Goal: Task Accomplishment & Management: Manage account settings

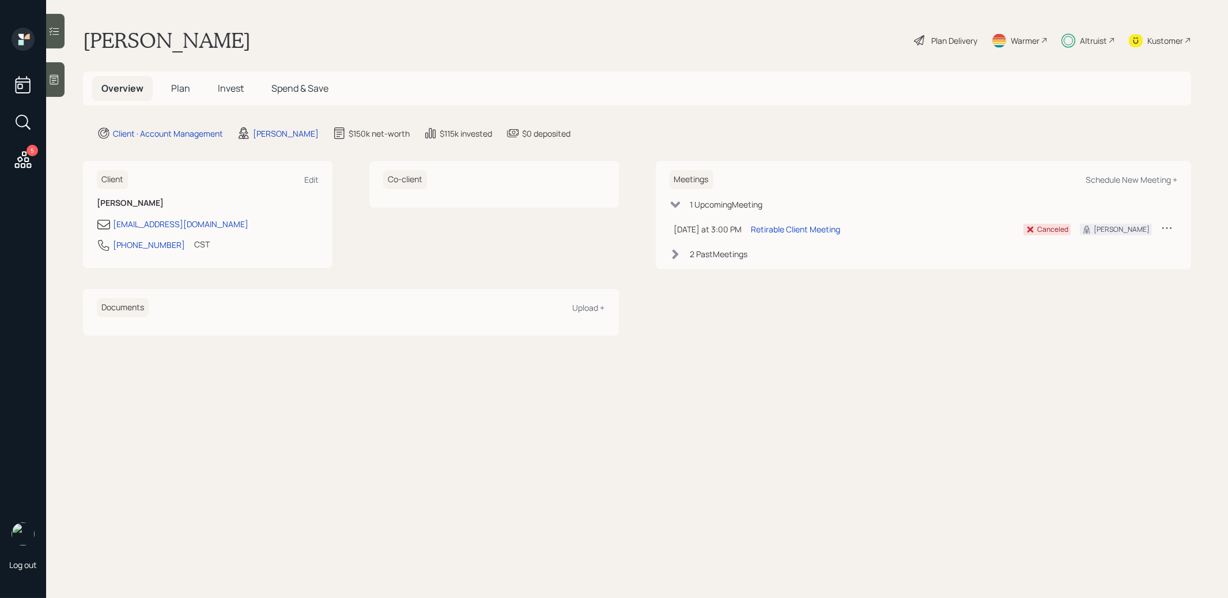
click at [1139, 177] on div "Schedule New Meeting +" at bounding box center [1132, 179] width 92 height 11
select select "8b79112e-3cfb-44f9-89e7-15267fe946c1"
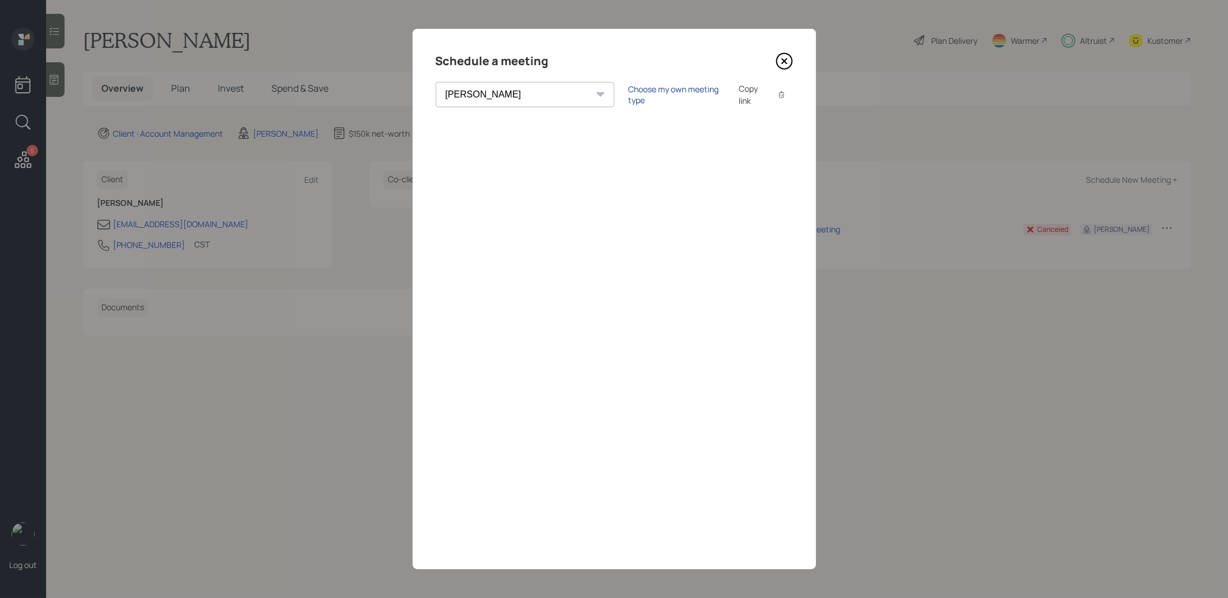
click at [628, 92] on div "Choose my own meeting type" at bounding box center [676, 95] width 97 height 22
click at [785, 61] on icon at bounding box center [784, 60] width 17 height 17
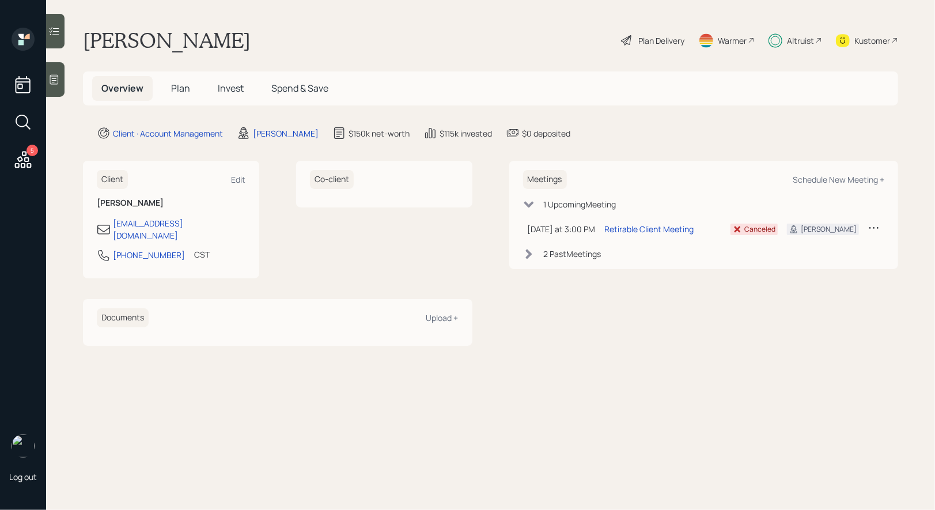
click at [636, 41] on div "Plan Delivery" at bounding box center [653, 40] width 66 height 25
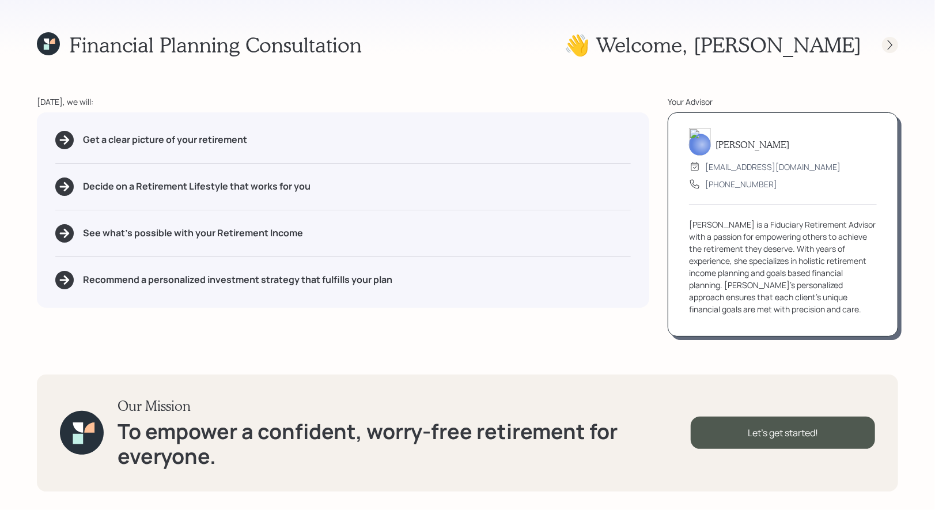
click at [893, 46] on icon at bounding box center [891, 45] width 12 height 12
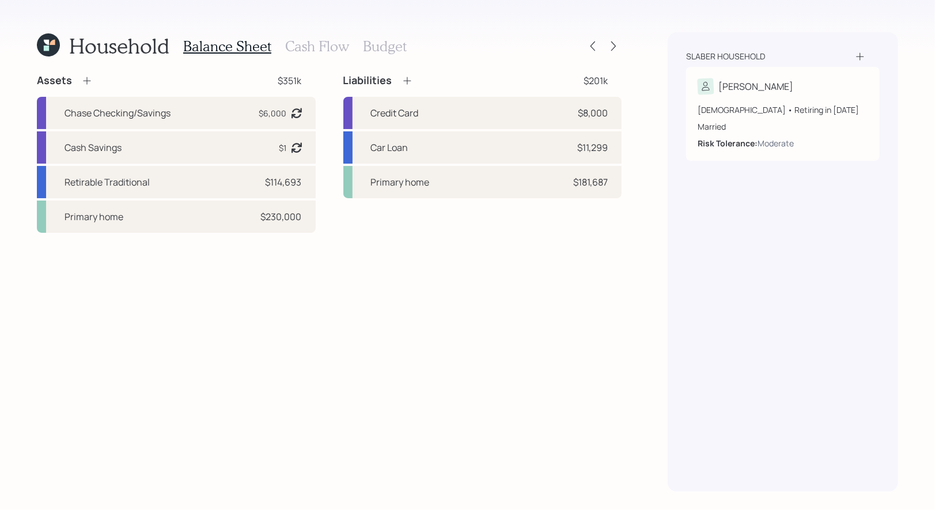
click at [308, 40] on h3 "Cash Flow" at bounding box center [317, 46] width 64 height 17
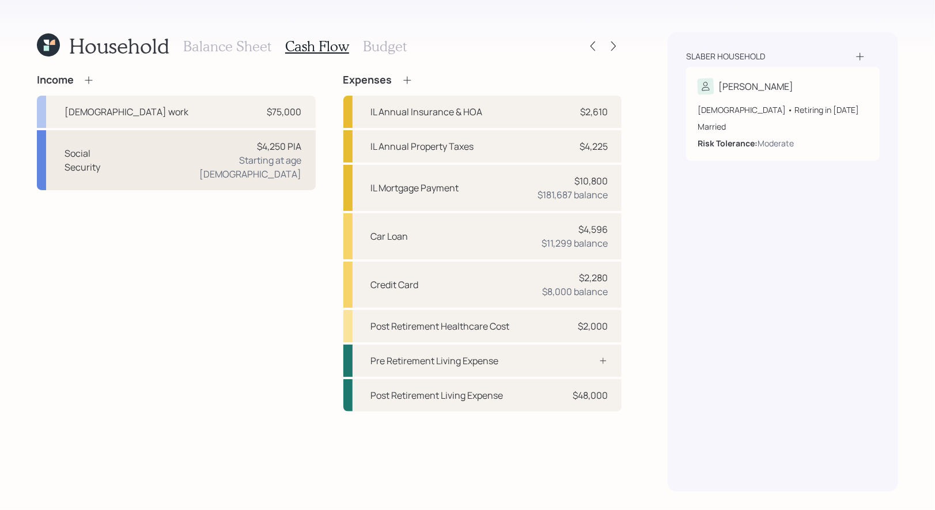
click at [186, 153] on div "Social Security $4,250 PIA Starting at age [DEMOGRAPHIC_DATA]" at bounding box center [176, 160] width 279 height 60
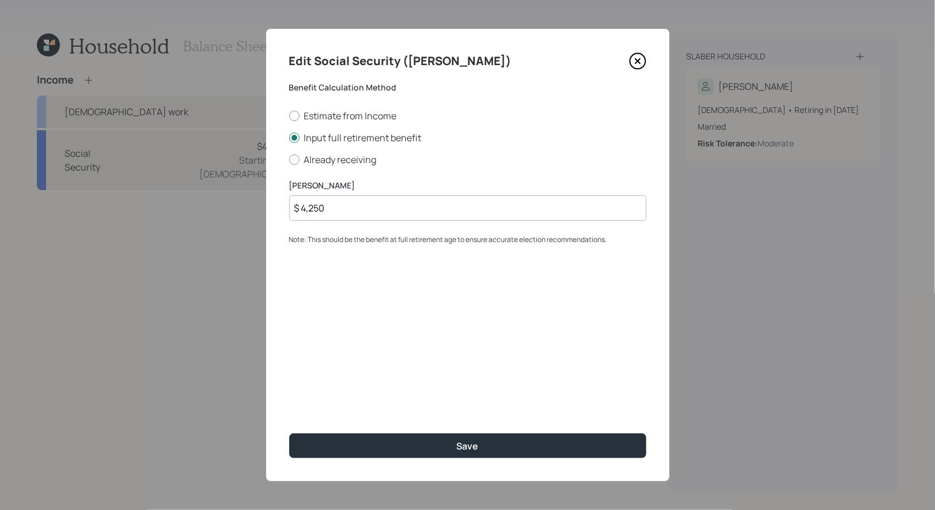
click at [382, 214] on input "$ 4,250" at bounding box center [467, 207] width 357 height 25
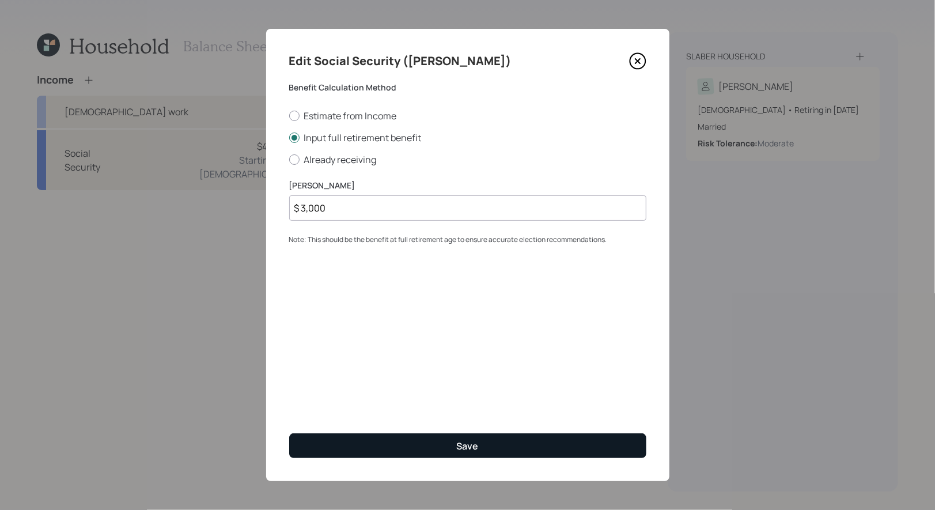
type input "$ 3,000"
click at [409, 446] on button "Save" at bounding box center [467, 445] width 357 height 25
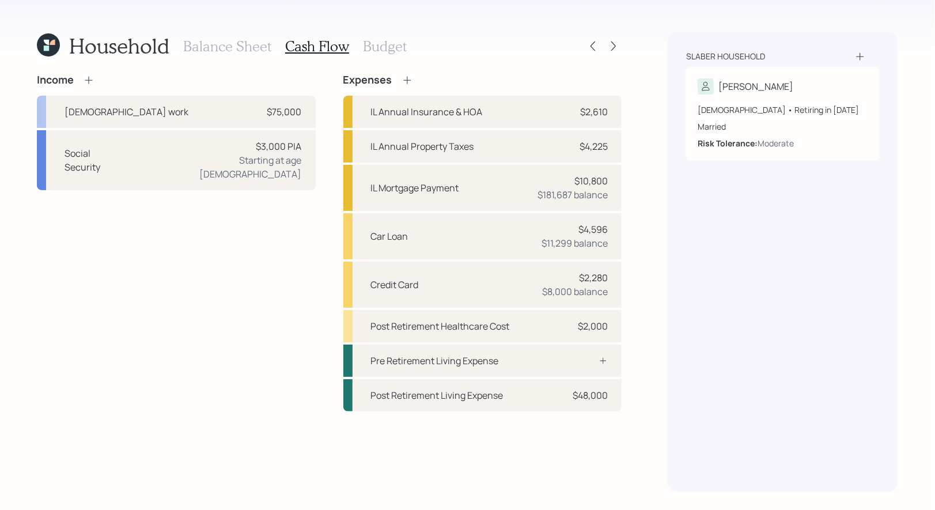
click at [201, 42] on h3 "Balance Sheet" at bounding box center [227, 46] width 88 height 17
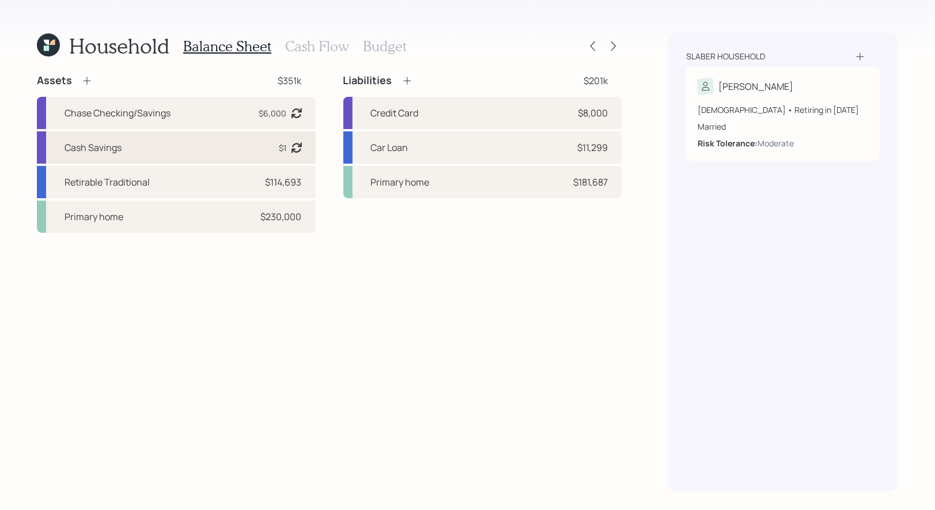
click at [178, 140] on div "Cash Savings $1 Asset balance last updated on 04-12-2024. Last year it was expe…" at bounding box center [176, 147] width 279 height 32
select select "cash"
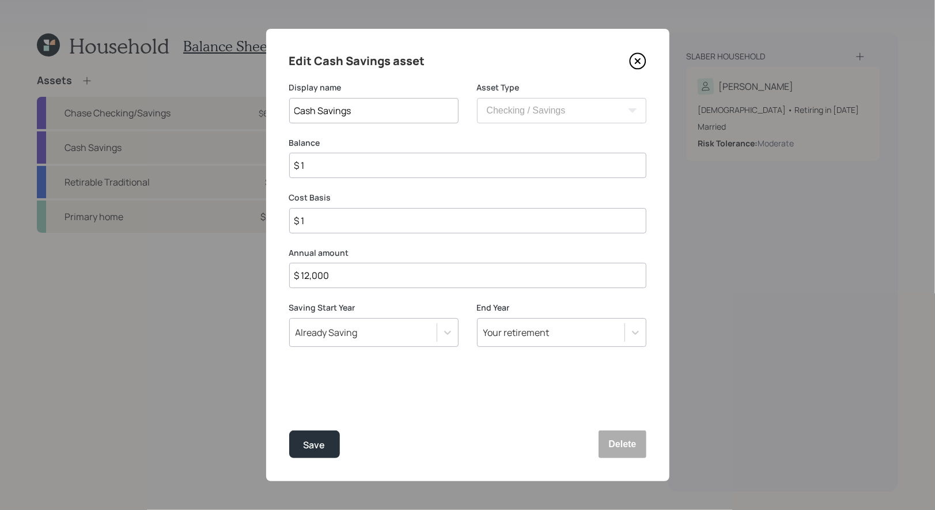
click at [349, 171] on input "$ 1" at bounding box center [467, 165] width 357 height 25
type input "$ 6"
type input "$ 60"
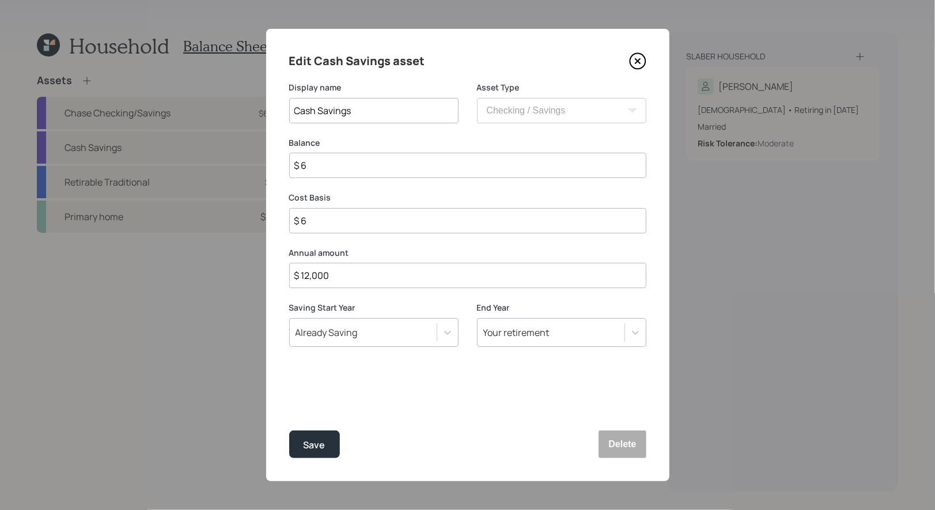
type input "$ 60"
type input "$ 600"
type input "$ 6,000"
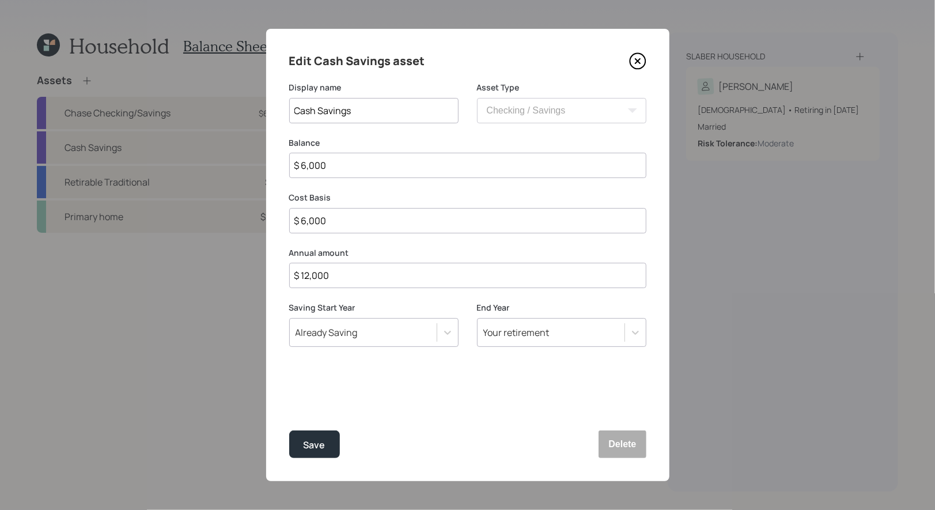
type input "$ 60,000"
click at [346, 281] on input "$ 12,000" at bounding box center [467, 275] width 357 height 25
type input "$ 0"
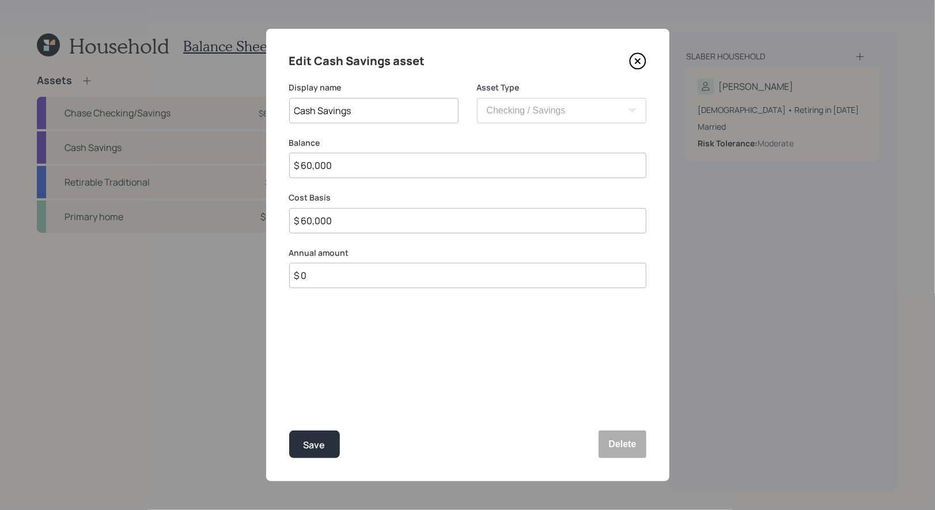
click at [367, 112] on input "Cash Savings" at bounding box center [373, 110] width 169 height 25
type input "Cash"
click at [310, 441] on div "Save" at bounding box center [315, 445] width 22 height 16
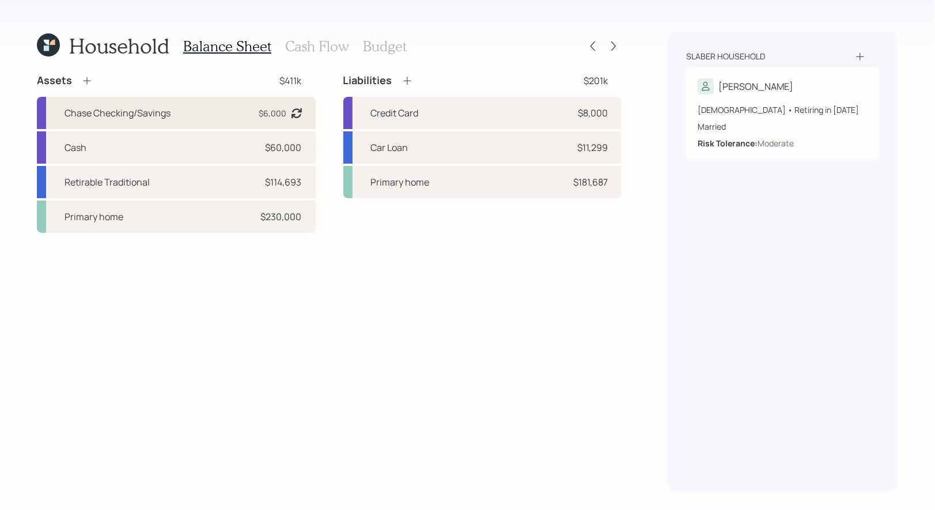
click at [189, 109] on div "Chase Checking/Savings $6,000 Asset balance last updated on 08-07-2024." at bounding box center [176, 113] width 279 height 32
select select "emergency_fund"
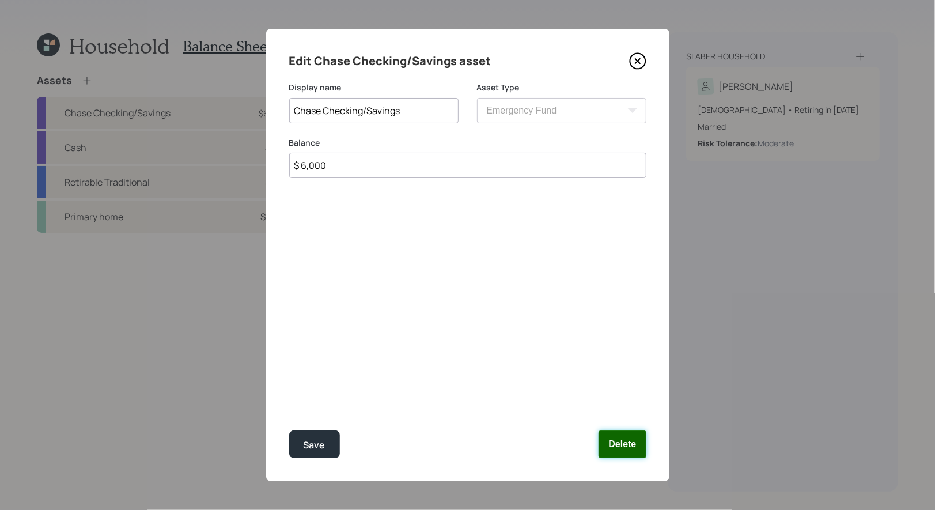
click at [627, 451] on button "Delete" at bounding box center [622, 445] width 47 height 28
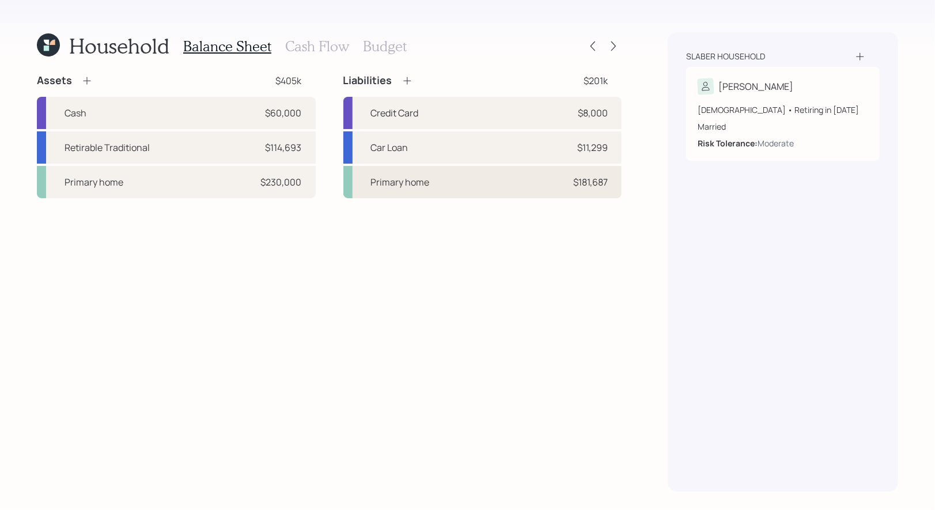
click at [501, 182] on div "Primary home $181,687" at bounding box center [483, 182] width 279 height 32
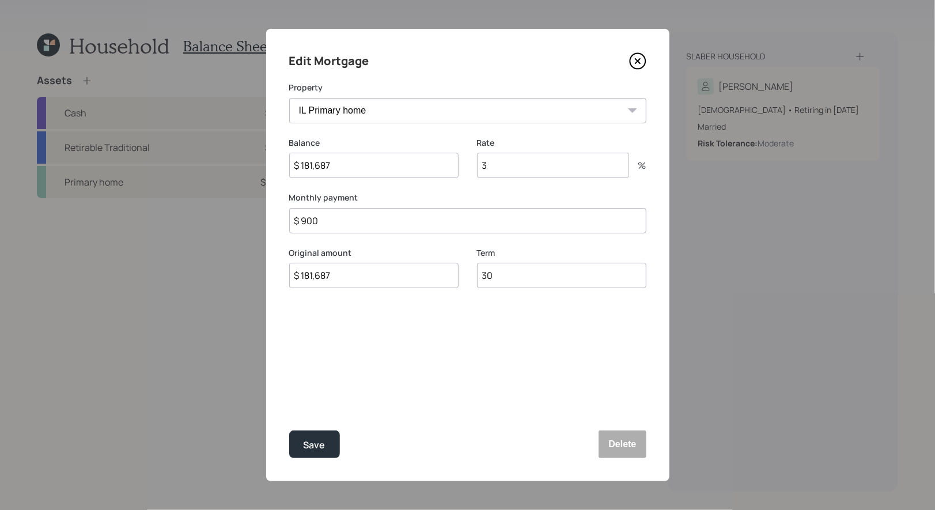
click at [352, 168] on input "$ 181,687" at bounding box center [373, 165] width 169 height 25
type input "$ 178,000"
click at [319, 441] on div "Save" at bounding box center [315, 445] width 22 height 16
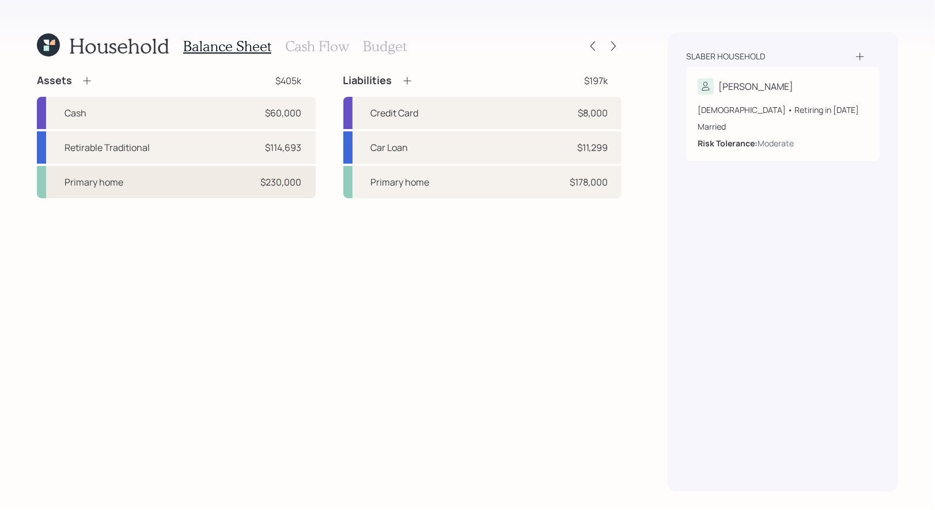
click at [210, 172] on div "Primary home $230,000" at bounding box center [176, 182] width 279 height 32
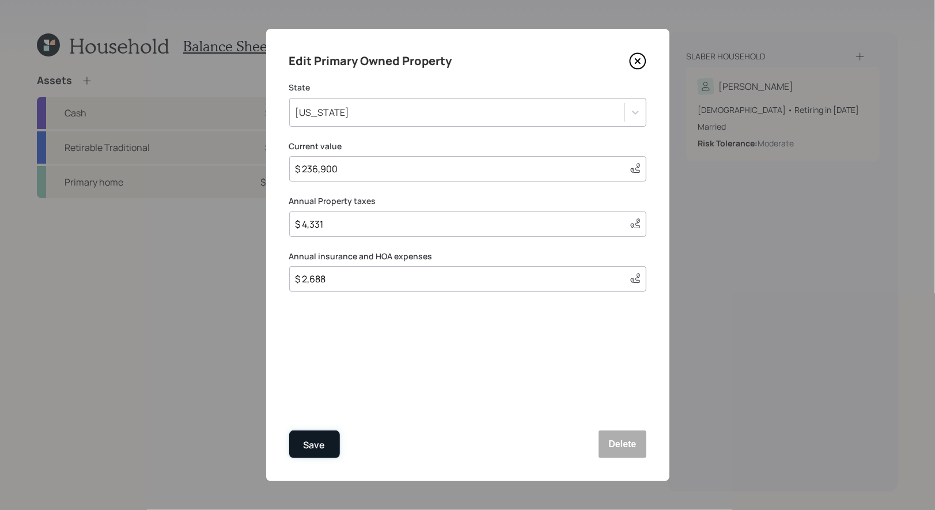
click at [314, 444] on div "Save" at bounding box center [315, 445] width 22 height 16
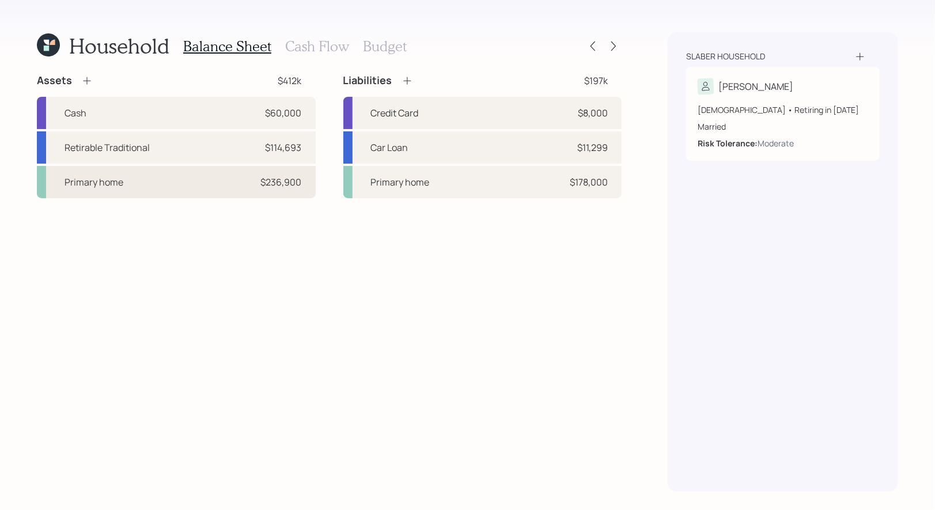
click at [188, 182] on div "Primary home $236,900" at bounding box center [176, 182] width 279 height 32
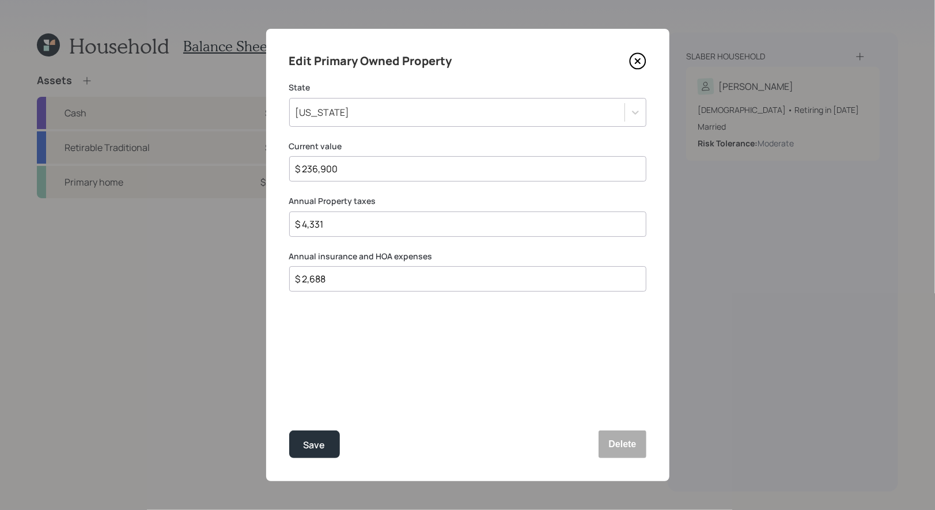
click at [344, 280] on input "$ 2,688" at bounding box center [464, 279] width 338 height 14
click at [310, 440] on div "Save" at bounding box center [315, 445] width 22 height 16
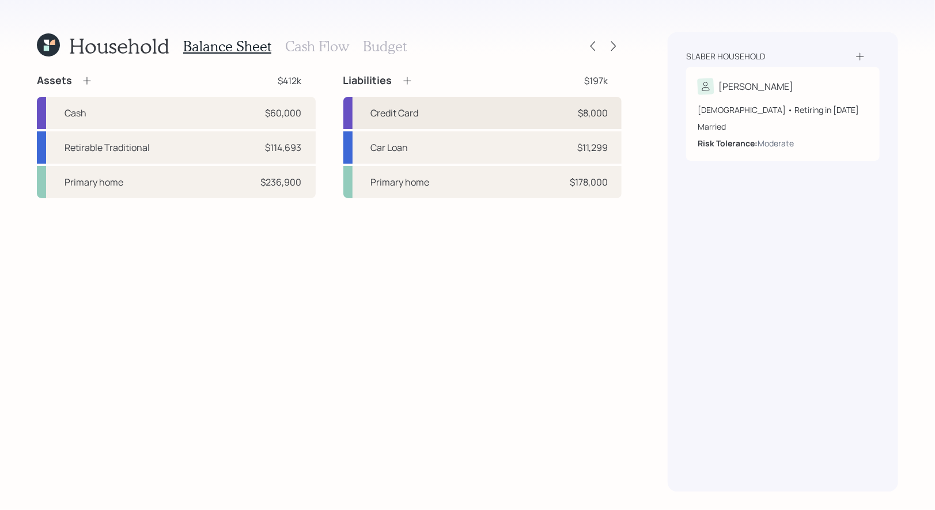
click at [450, 110] on div "Credit Card $8,000" at bounding box center [483, 113] width 279 height 32
select select "credit_card"
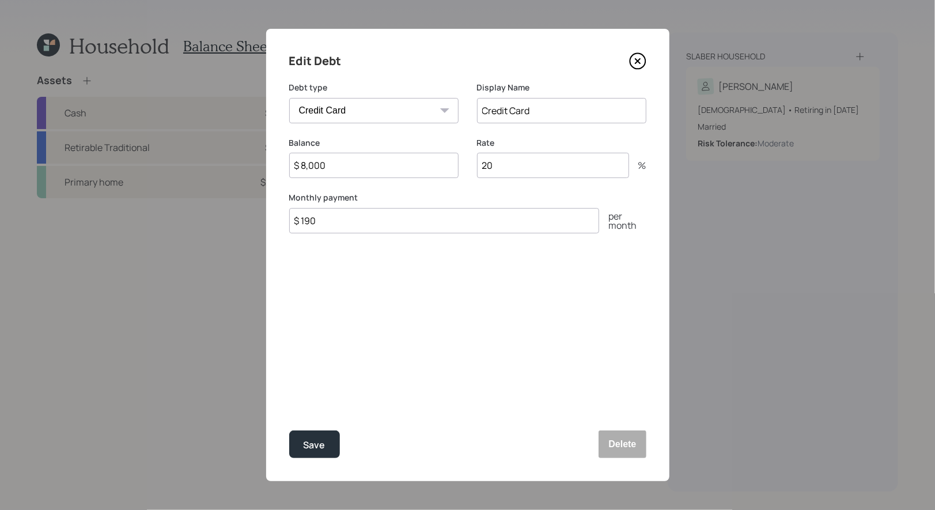
click at [513, 164] on input "20" at bounding box center [553, 165] width 152 height 25
type input "0"
click at [329, 172] on input "$ 8,000" at bounding box center [373, 165] width 169 height 25
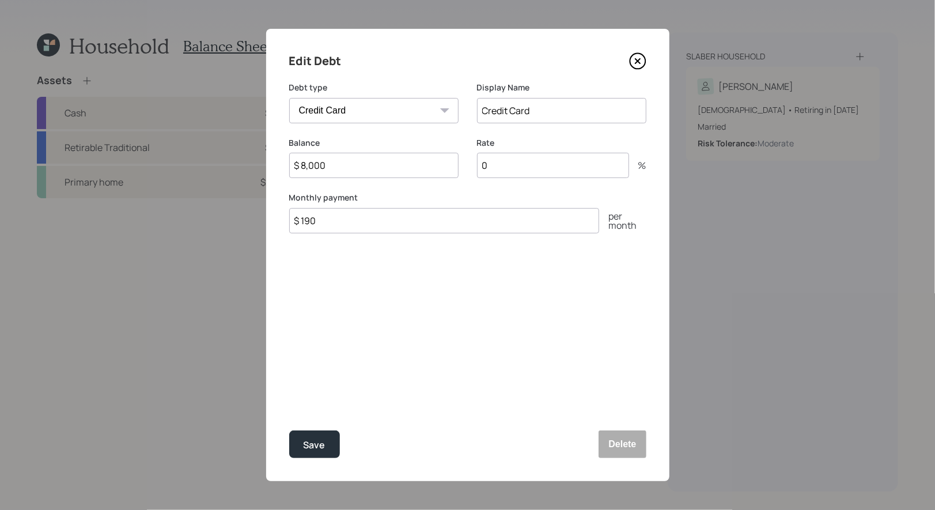
click at [329, 172] on input "$ 8,000" at bounding box center [373, 165] width 169 height 25
type input "$ 6,654"
click at [323, 216] on input "$ 190" at bounding box center [444, 220] width 310 height 25
type input "$ 200"
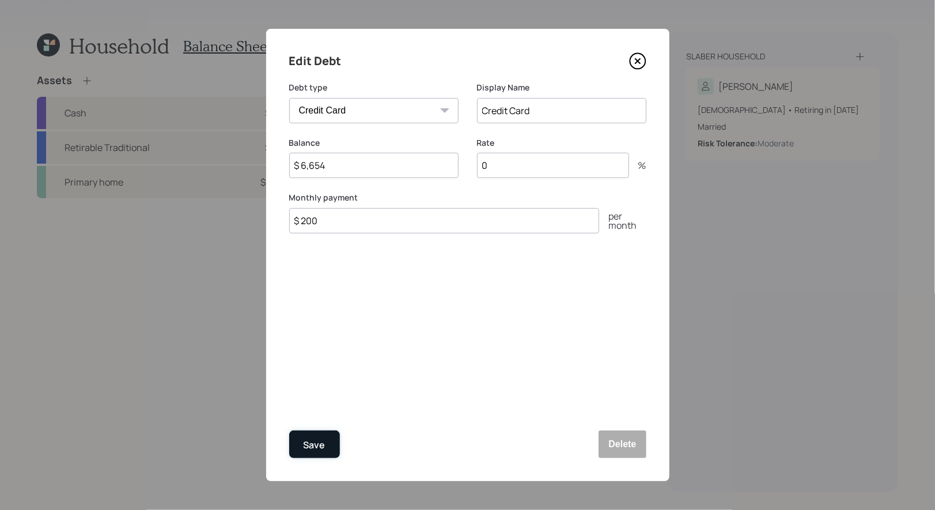
click at [318, 448] on div "Save" at bounding box center [315, 445] width 22 height 16
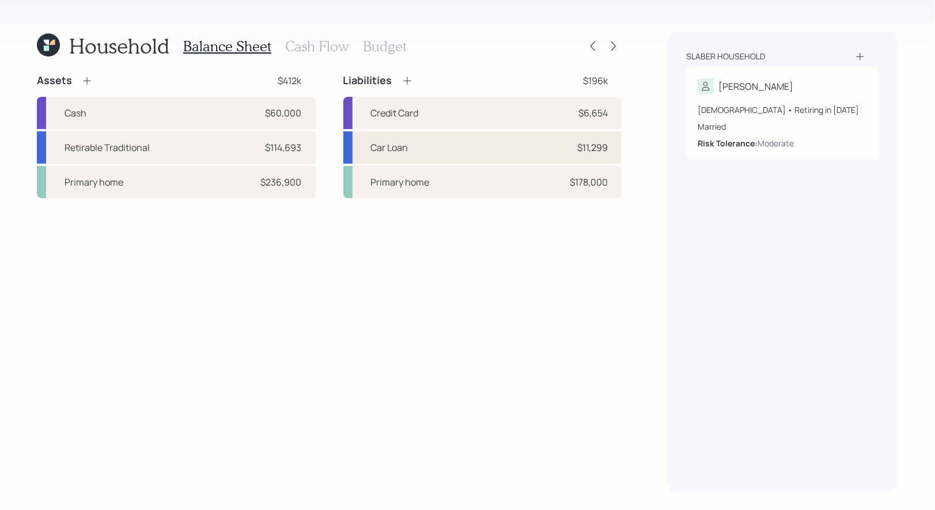
click at [447, 144] on div "Car Loan $11,299" at bounding box center [483, 147] width 279 height 32
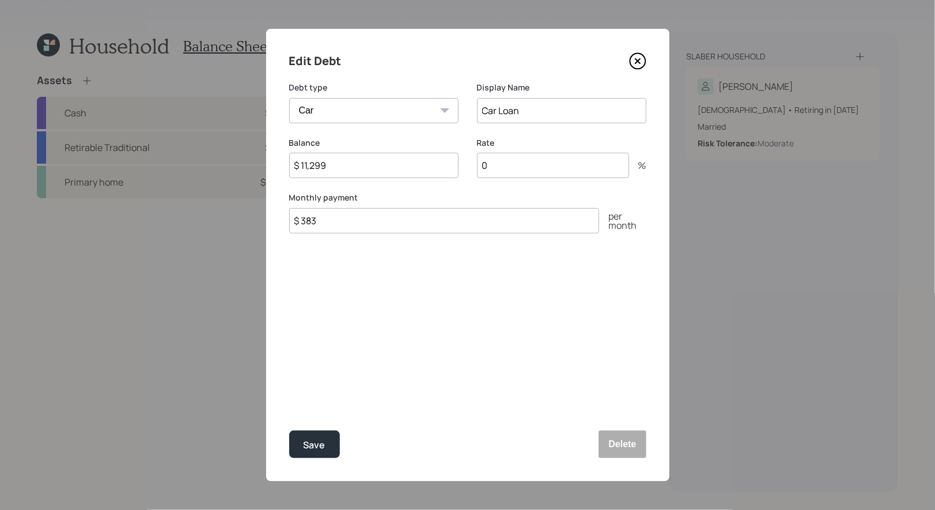
click at [639, 56] on icon at bounding box center [637, 60] width 17 height 17
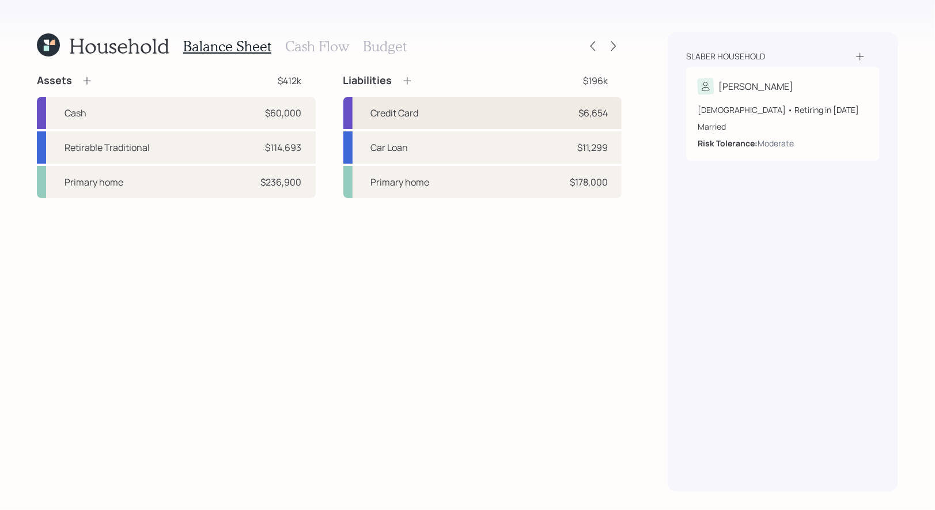
click at [462, 115] on div "Credit Card $6,654" at bounding box center [483, 113] width 279 height 32
select select "credit_card"
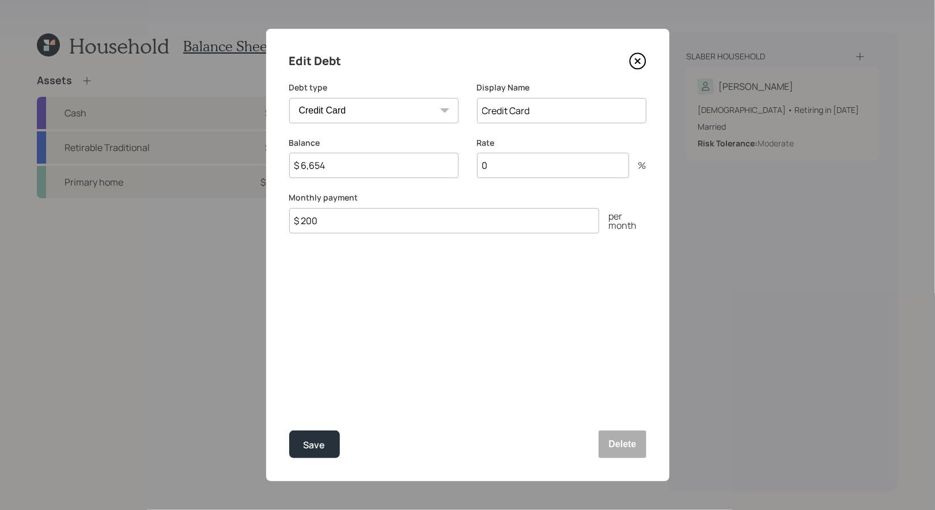
click at [638, 61] on icon at bounding box center [637, 61] width 5 height 5
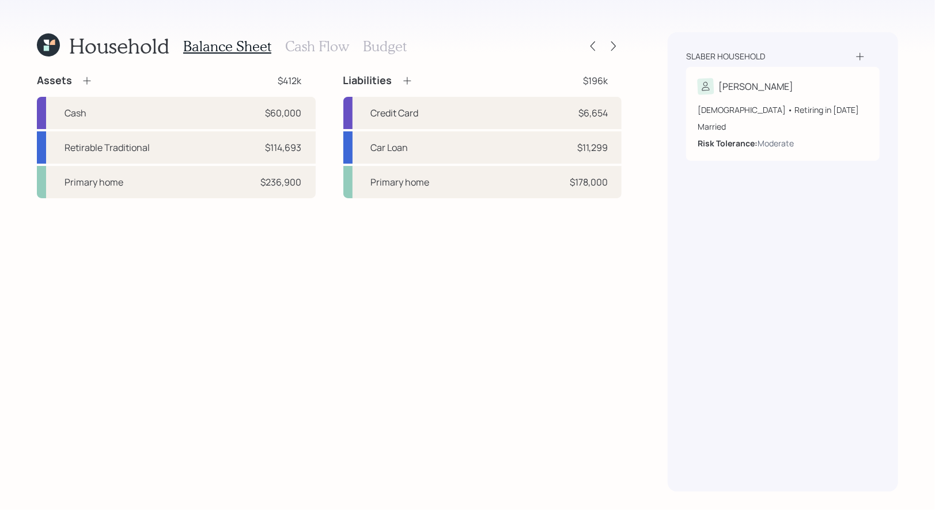
click at [408, 80] on icon at bounding box center [408, 81] width 12 height 12
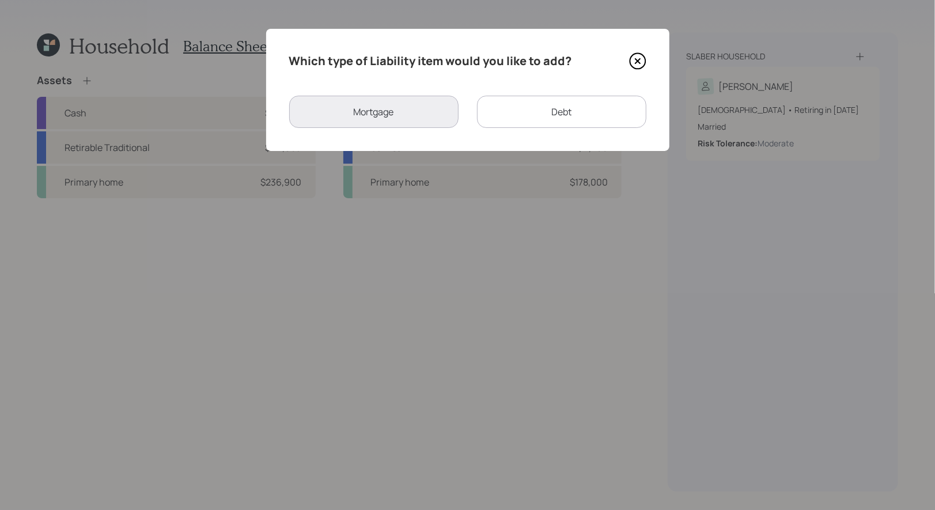
click at [526, 104] on div "Debt" at bounding box center [561, 112] width 169 height 32
select select "credit_card"
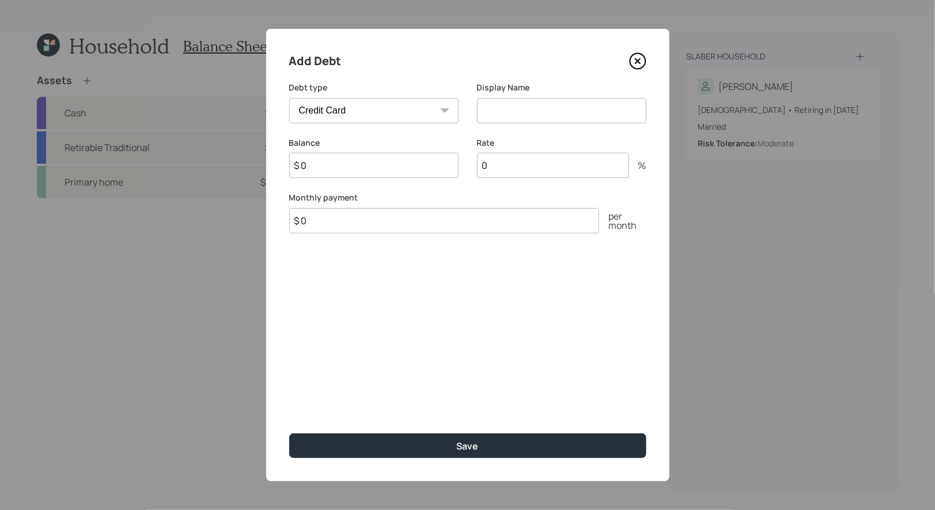
click at [386, 169] on input "$ 0" at bounding box center [373, 165] width 169 height 25
type input "$ 2,320"
click at [371, 225] on input "$ 0" at bounding box center [444, 220] width 310 height 25
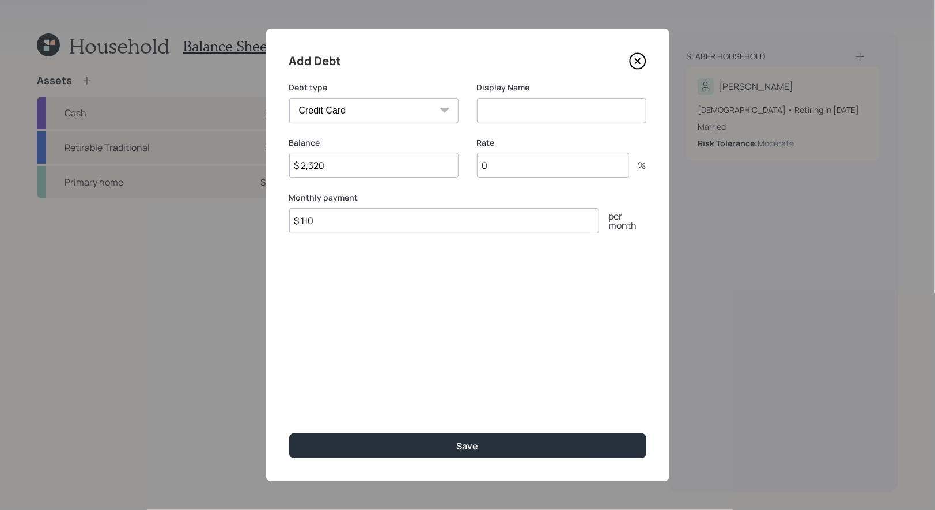
type input "$ 110"
click at [519, 108] on input at bounding box center [561, 110] width 169 height 25
type input "Roof Loan"
click at [399, 105] on select "Car Credit Card Medical Student Other" at bounding box center [373, 110] width 169 height 25
select select "other"
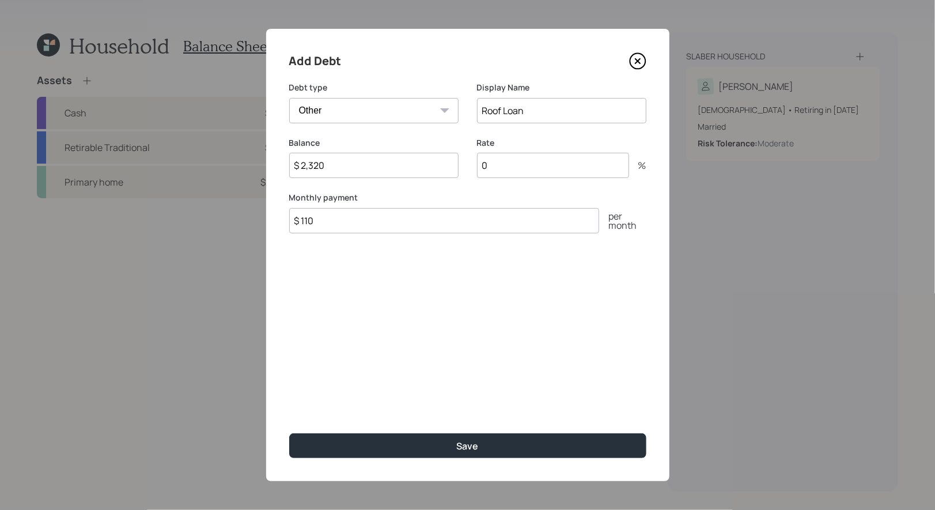
click at [289, 98] on select "Car Credit Card Medical Student Other" at bounding box center [373, 110] width 169 height 25
click at [505, 178] on input "0" at bounding box center [553, 165] width 152 height 25
click at [505, 167] on input "0" at bounding box center [553, 165] width 152 height 25
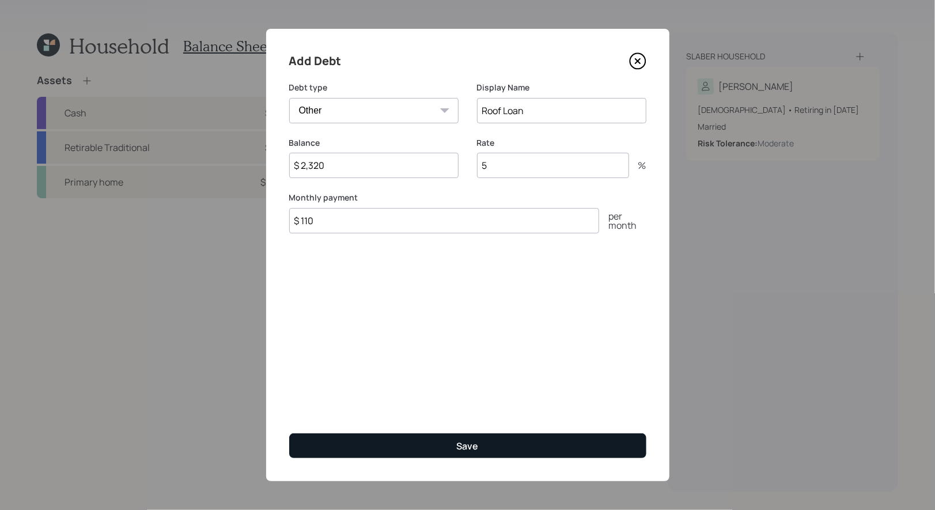
type input "5"
click at [477, 440] on div "Save" at bounding box center [468, 446] width 22 height 13
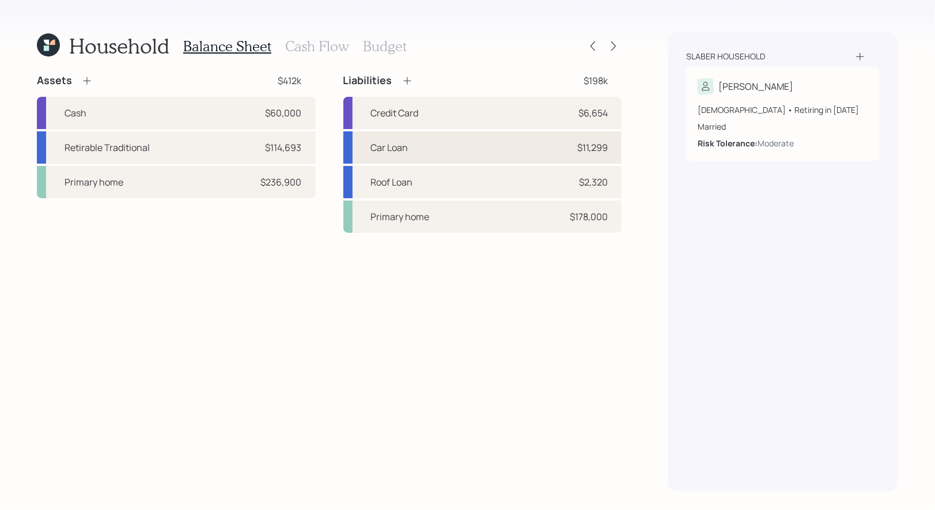
click at [488, 143] on div "Car Loan $11,299" at bounding box center [483, 147] width 279 height 32
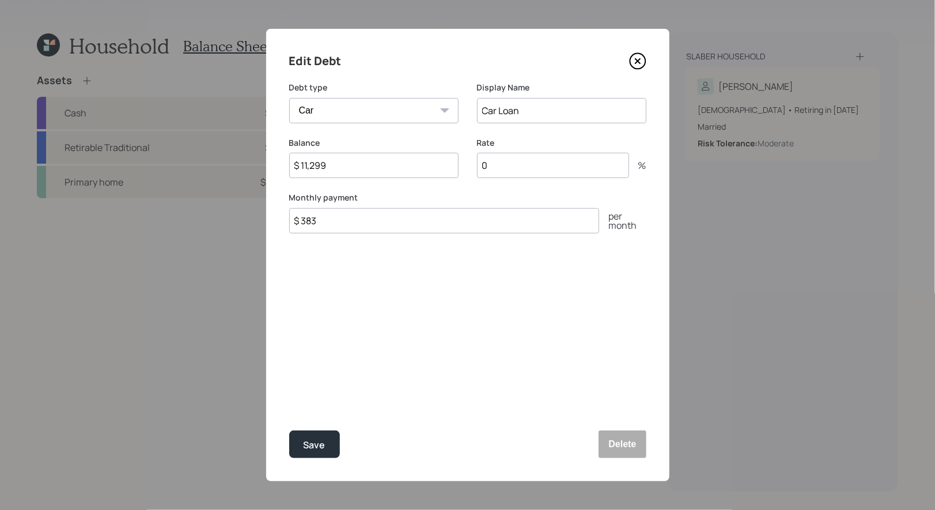
click at [373, 186] on div "Balance $ 11,299" at bounding box center [373, 164] width 169 height 55
click at [359, 173] on input "$ 11,299" at bounding box center [373, 165] width 169 height 25
click at [618, 446] on button "Delete" at bounding box center [622, 445] width 47 height 28
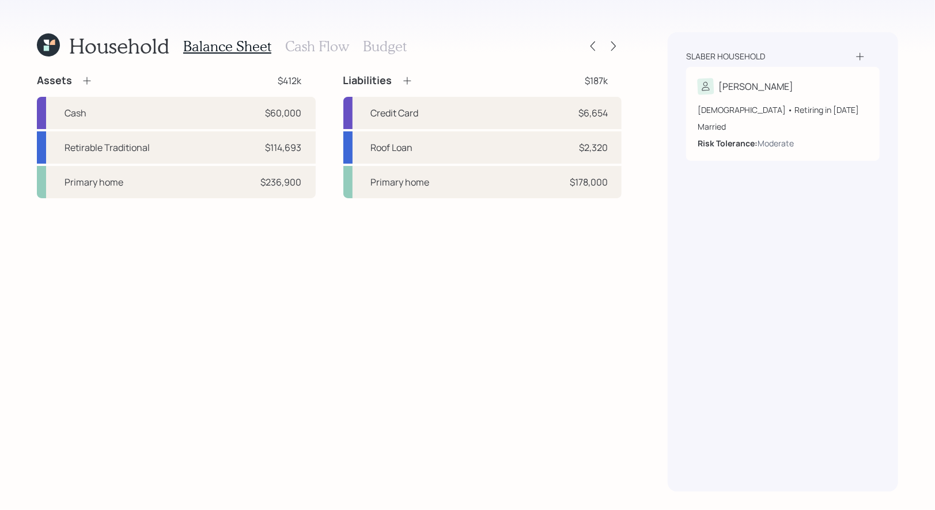
click at [297, 42] on h3 "Cash Flow" at bounding box center [317, 46] width 64 height 17
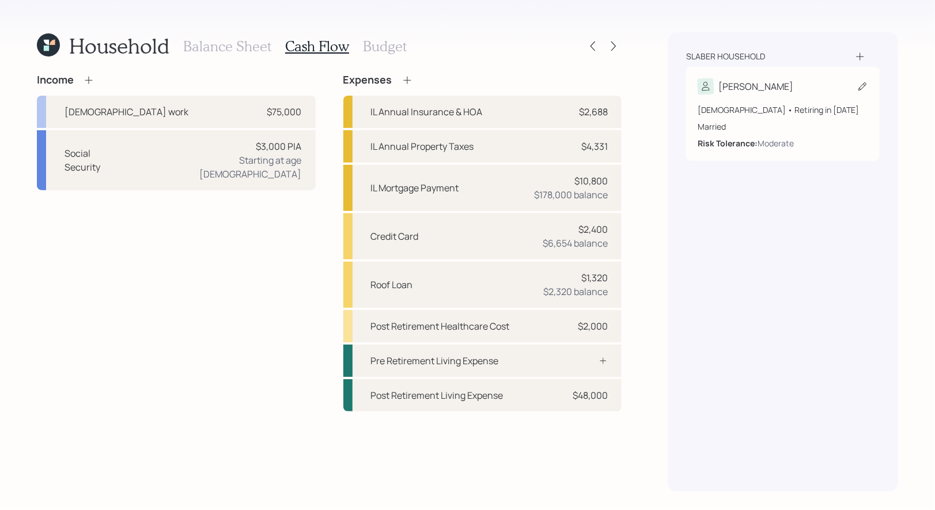
click at [866, 85] on icon at bounding box center [863, 87] width 12 height 12
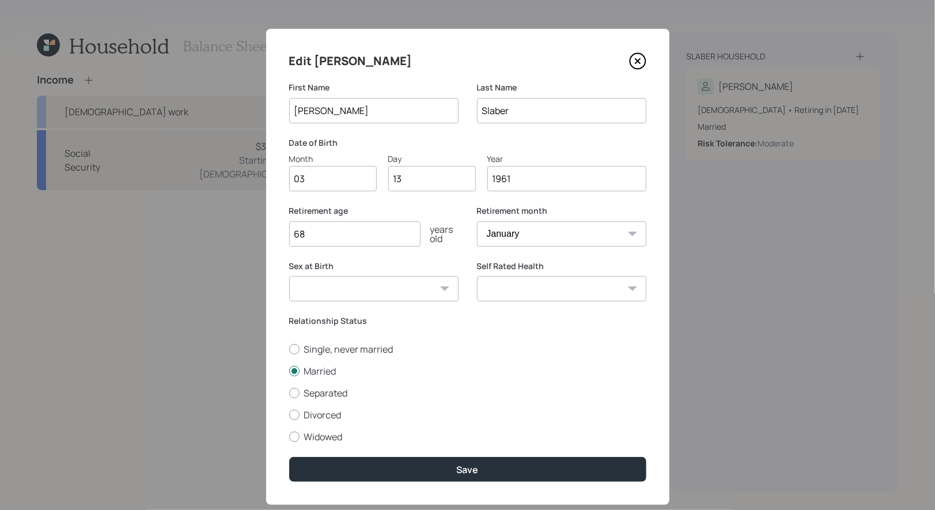
click at [364, 235] on input "68" at bounding box center [354, 233] width 131 height 25
type input "67"
click at [564, 225] on select "January February March April May June July August September October November De…" at bounding box center [561, 233] width 169 height 25
select select "3"
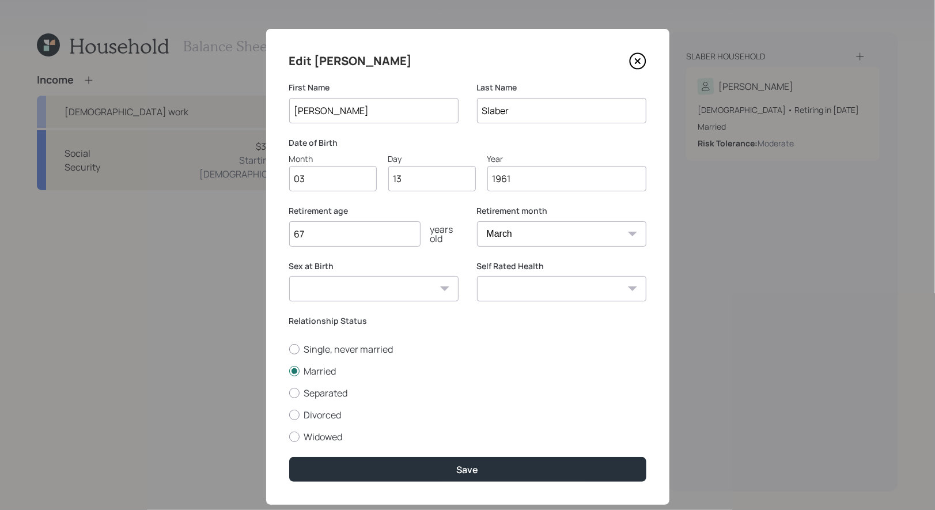
click at [477, 221] on select "January February March April May June July August September October November De…" at bounding box center [561, 233] width 169 height 25
click at [297, 346] on div at bounding box center [294, 349] width 10 height 10
click at [289, 349] on input "Single, never married" at bounding box center [289, 349] width 1 height 1
radio input "true"
click at [321, 285] on select "Male Female Other / Prefer not to say" at bounding box center [373, 288] width 169 height 25
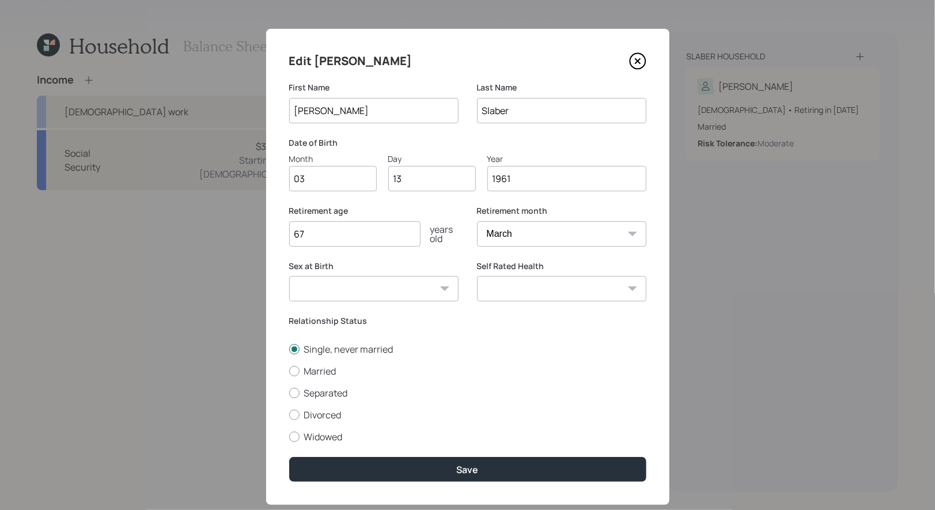
click at [289, 276] on select "Male Female Other / Prefer not to say" at bounding box center [373, 288] width 169 height 25
click at [319, 291] on select "Male Female Other / Prefer not to say" at bounding box center [373, 288] width 169 height 25
select select "male"
click at [289, 276] on select "Male Female Other / Prefer not to say" at bounding box center [373, 288] width 169 height 25
click at [515, 291] on select "Excellent Very Good Good Fair Poor" at bounding box center [561, 288] width 169 height 25
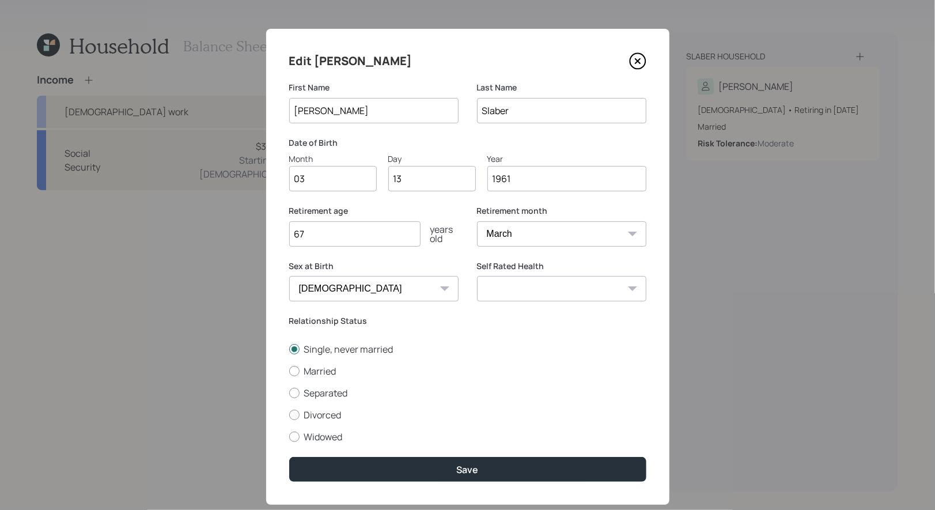
select select "good"
click at [477, 276] on select "Excellent Very Good Good Fair Poor" at bounding box center [561, 288] width 169 height 25
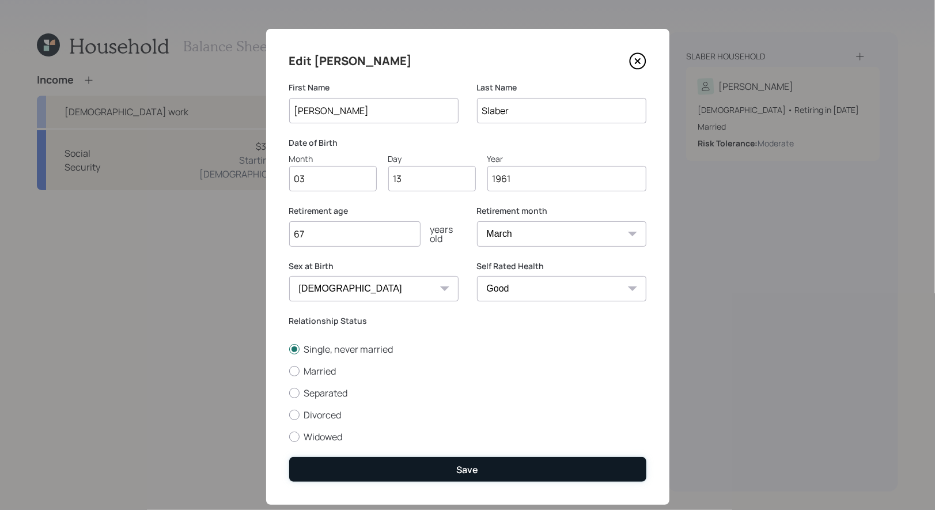
click at [422, 465] on button "Save" at bounding box center [467, 469] width 357 height 25
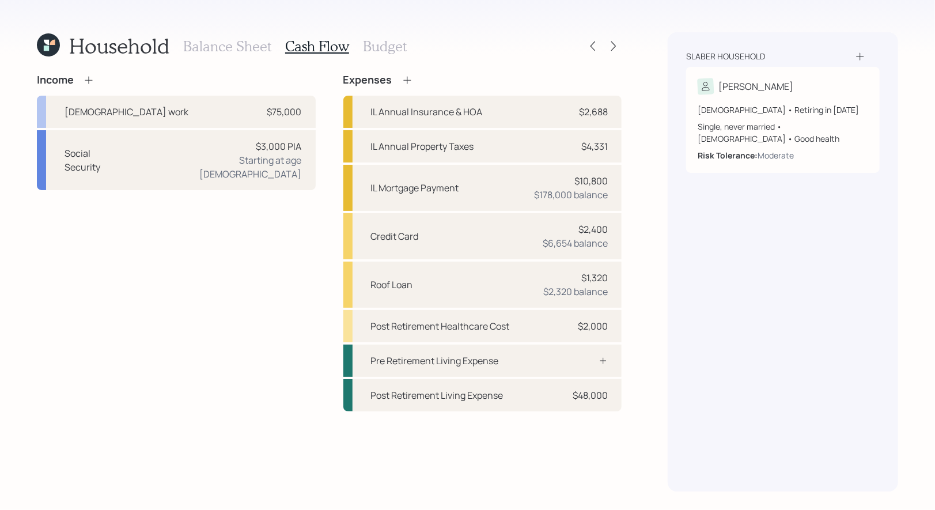
click at [381, 47] on h3 "Budget" at bounding box center [385, 46] width 44 height 17
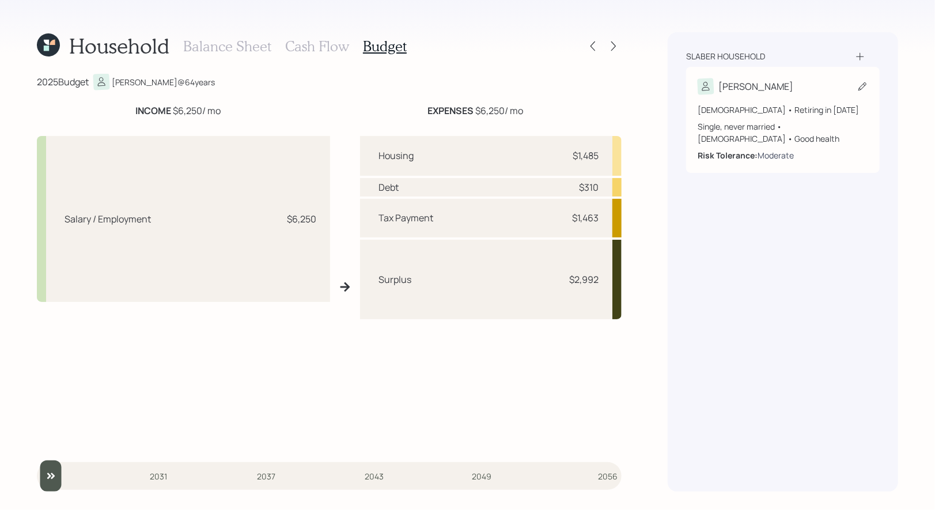
click at [770, 149] on div "Moderate" at bounding box center [776, 155] width 36 height 12
click at [862, 85] on icon at bounding box center [863, 86] width 8 height 8
click at [767, 149] on div "Moderate" at bounding box center [776, 155] width 36 height 12
click at [47, 42] on icon at bounding box center [46, 42] width 5 height 5
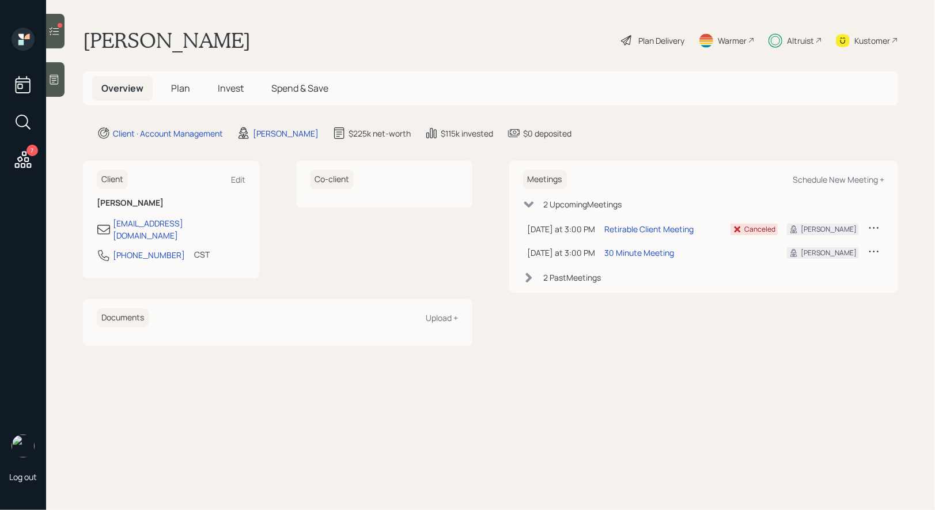
click at [178, 88] on span "Plan" at bounding box center [180, 88] width 19 height 13
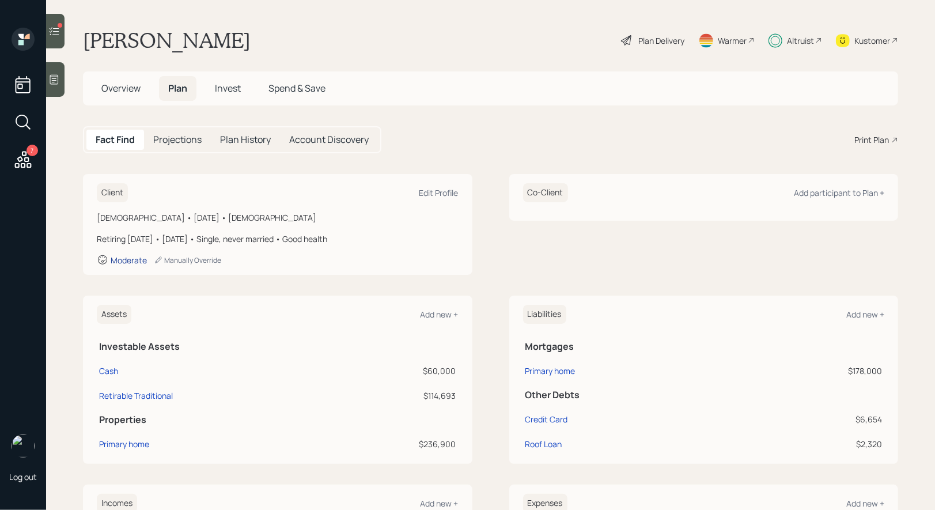
click at [120, 258] on div "Moderate" at bounding box center [129, 260] width 36 height 11
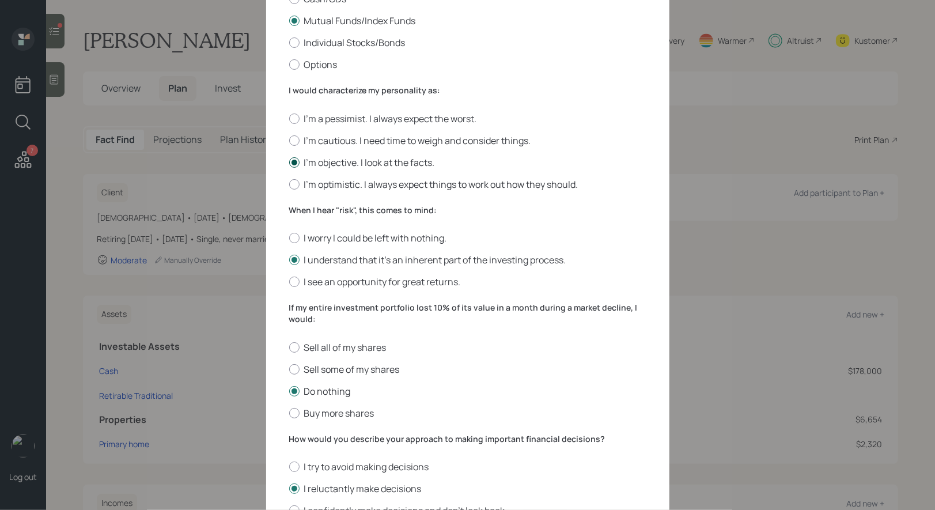
scroll to position [241, 0]
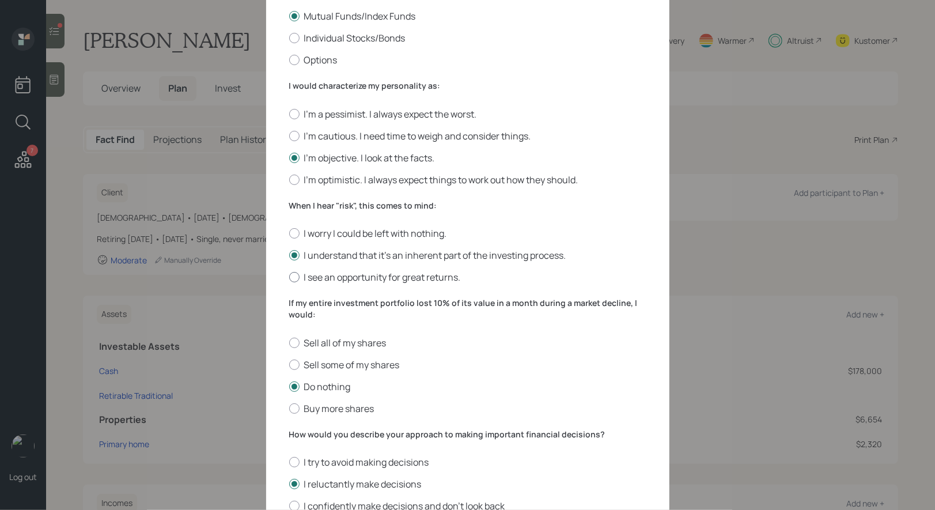
click at [425, 280] on label "I see an opportunity for great returns." at bounding box center [467, 277] width 357 height 13
click at [289, 278] on input "I see an opportunity for great returns." at bounding box center [289, 277] width 1 height 1
radio input "true"
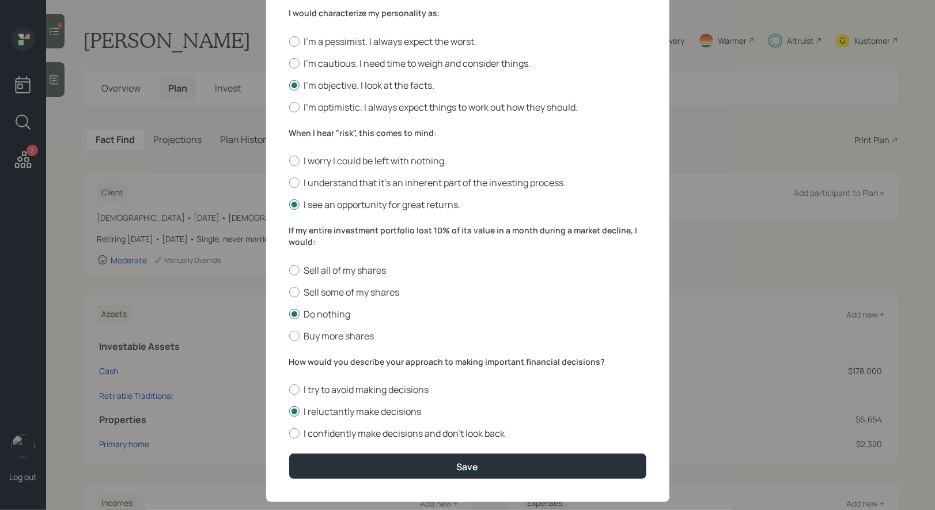
scroll to position [336, 0]
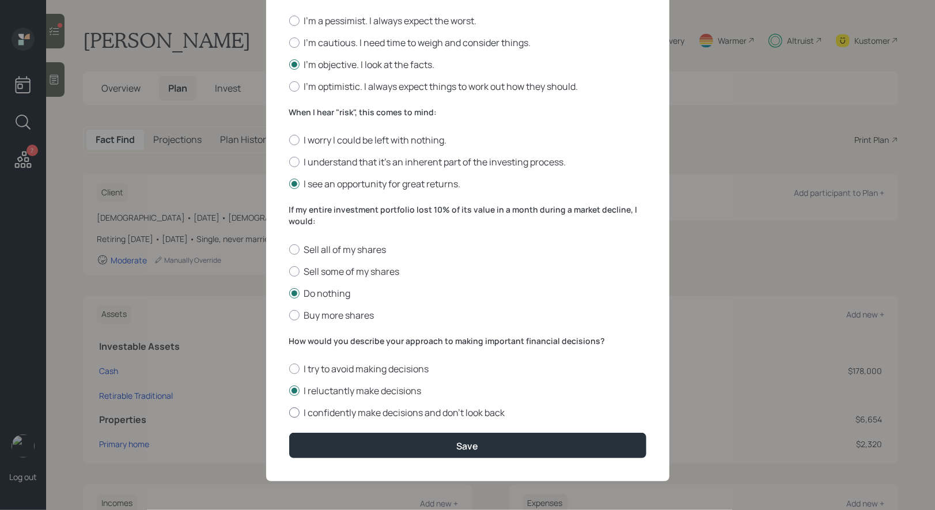
click at [437, 410] on label "I confidently make decisions and don’t look back" at bounding box center [467, 412] width 357 height 13
click at [289, 413] on input "I confidently make decisions and don’t look back" at bounding box center [289, 413] width 1 height 1
radio input "true"
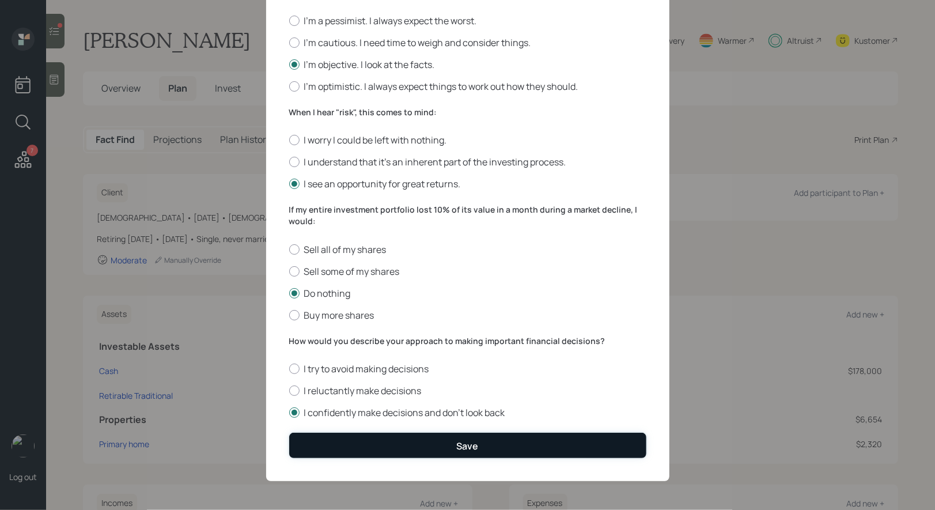
click at [444, 446] on button "Save" at bounding box center [467, 445] width 357 height 25
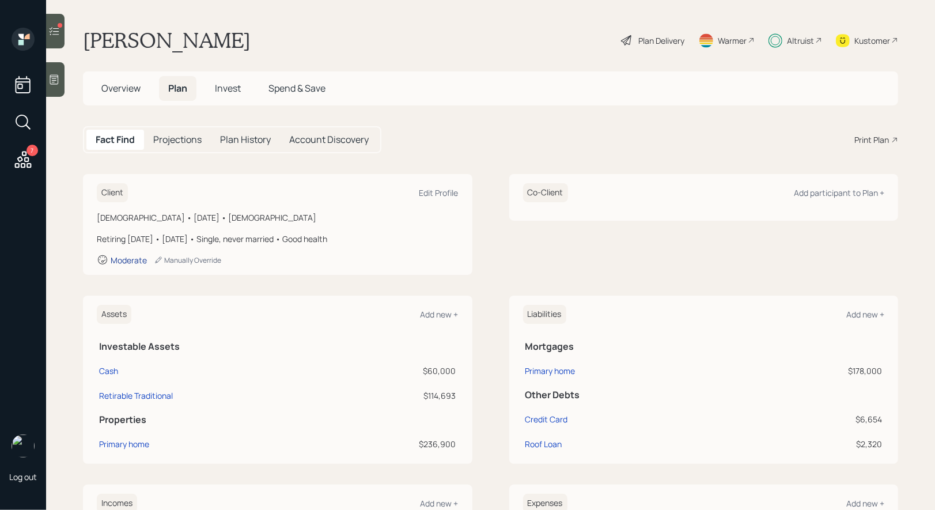
click at [131, 259] on div "Moderate" at bounding box center [129, 260] width 36 height 11
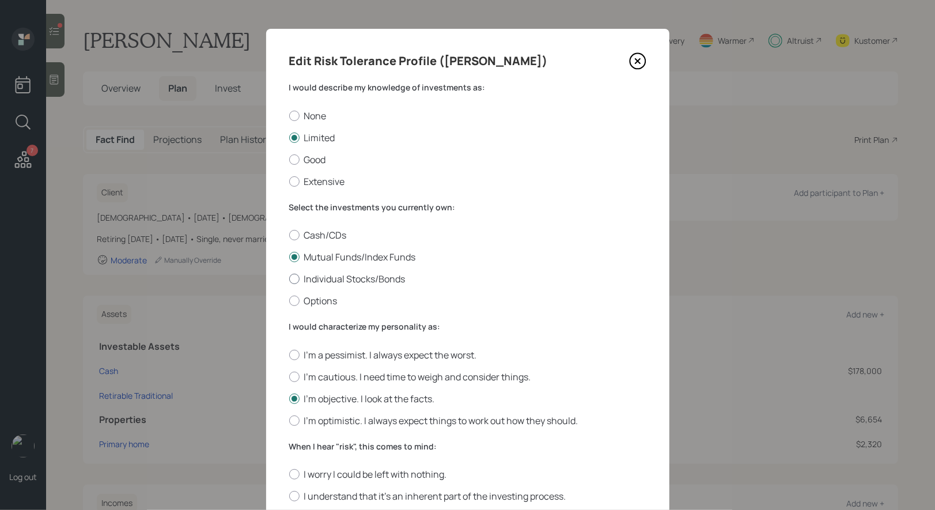
click at [293, 281] on div at bounding box center [294, 279] width 10 height 10
click at [289, 280] on input "Individual Stocks/Bonds" at bounding box center [289, 279] width 1 height 1
radio input "true"
click at [292, 158] on div at bounding box center [294, 159] width 10 height 10
click at [289, 159] on input "Good" at bounding box center [289, 159] width 1 height 1
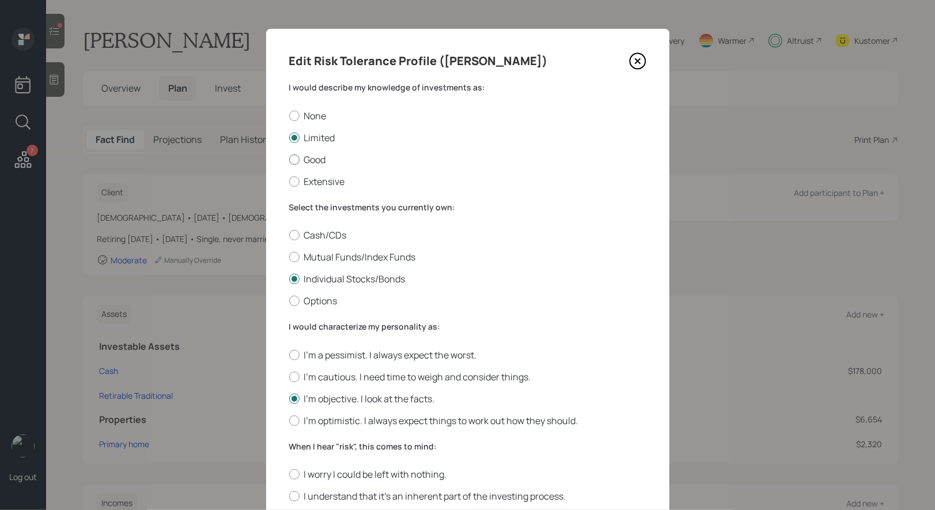
radio input "true"
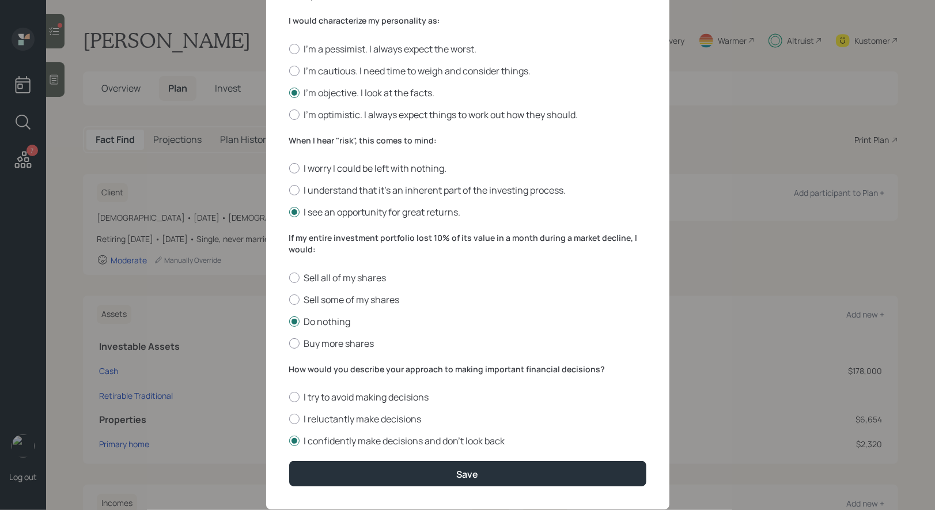
scroll to position [336, 0]
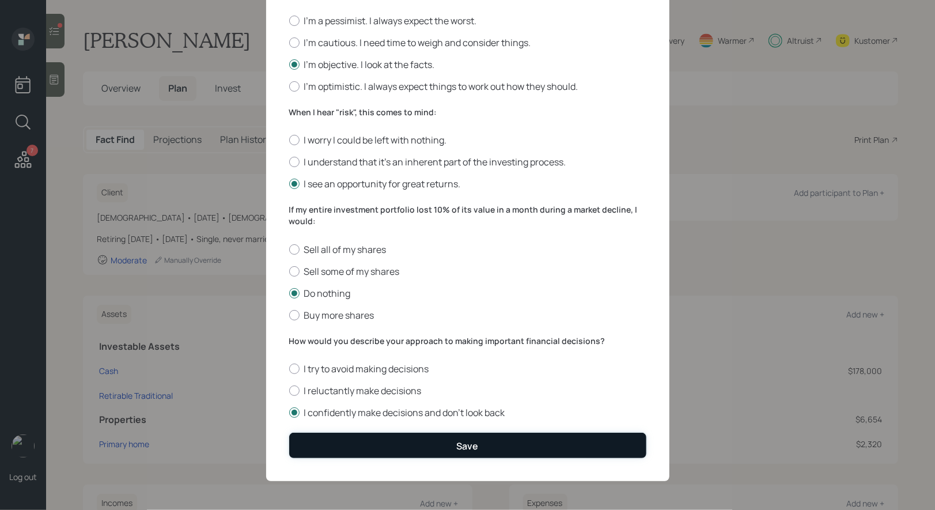
click at [440, 444] on button "Save" at bounding box center [467, 445] width 357 height 25
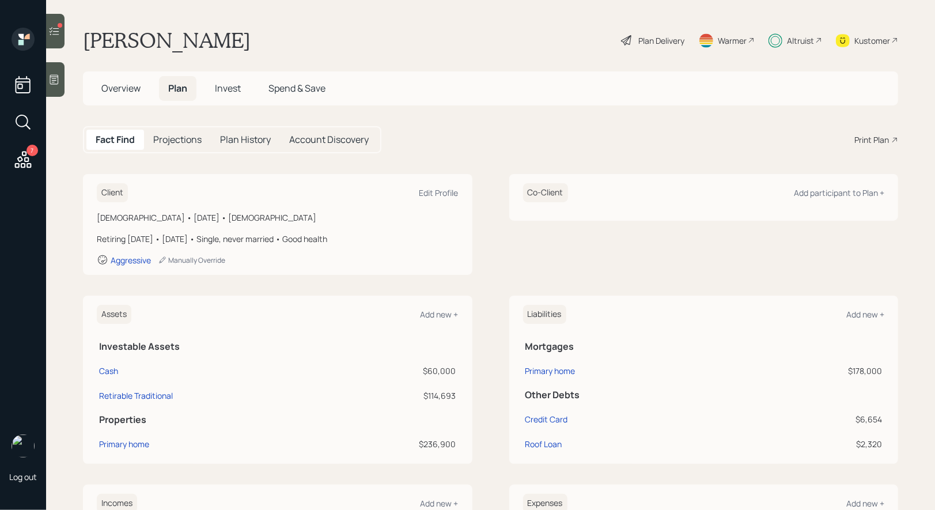
click at [648, 35] on div "Plan Delivery" at bounding box center [662, 41] width 46 height 12
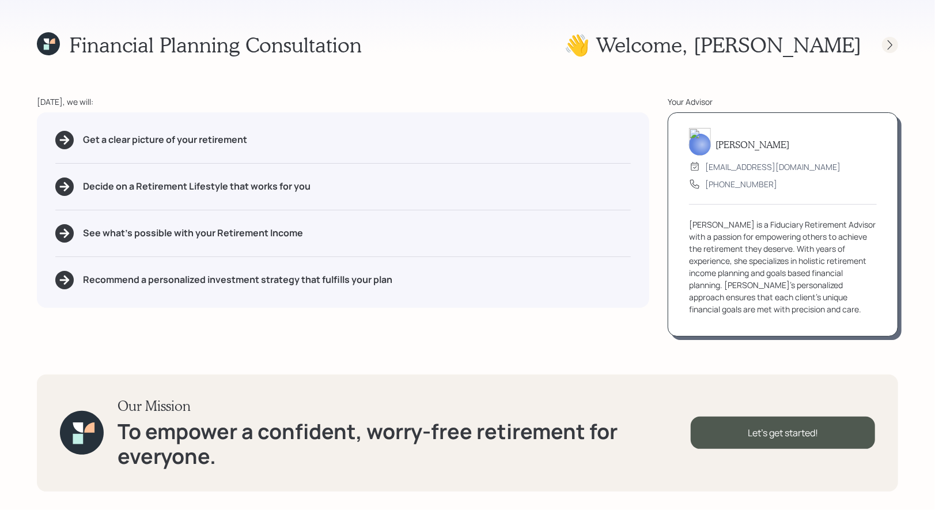
click at [889, 47] on icon at bounding box center [891, 45] width 12 height 12
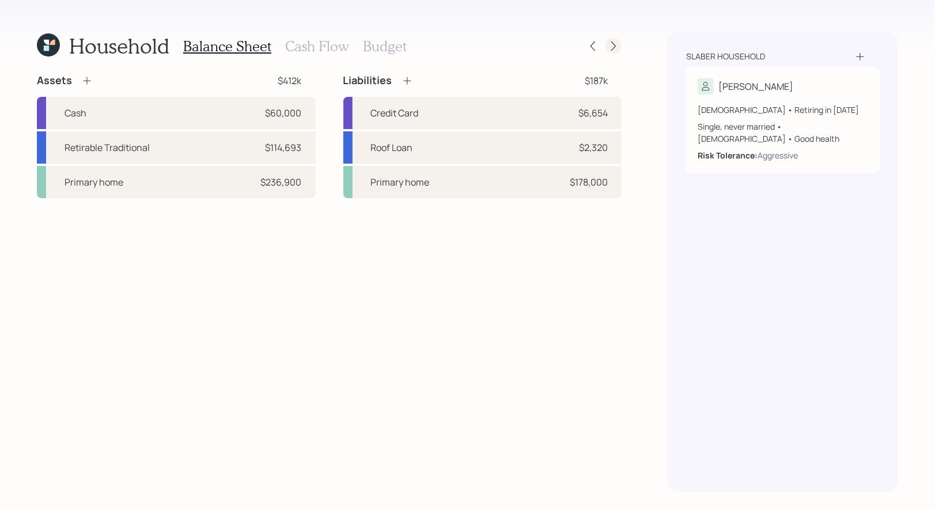
click at [617, 47] on icon at bounding box center [614, 46] width 12 height 12
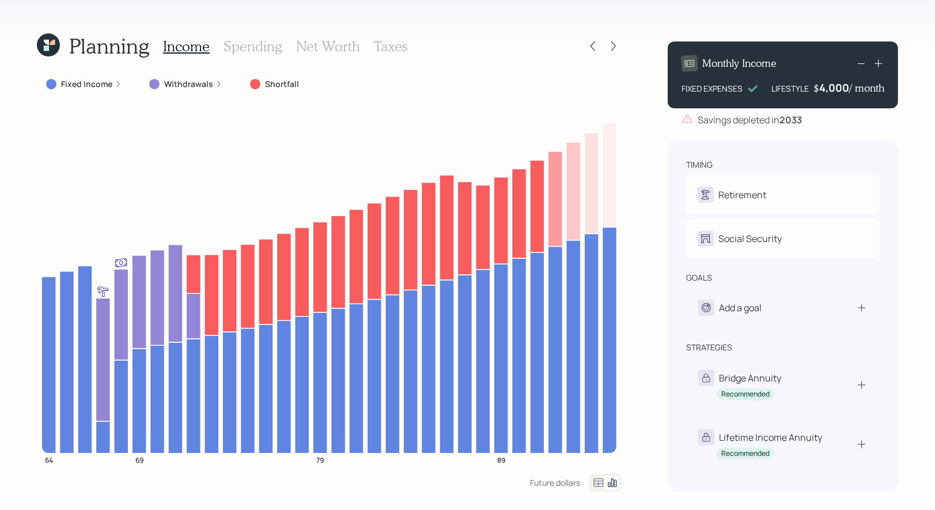
click at [826, 88] on div "4,000" at bounding box center [835, 88] width 30 height 14
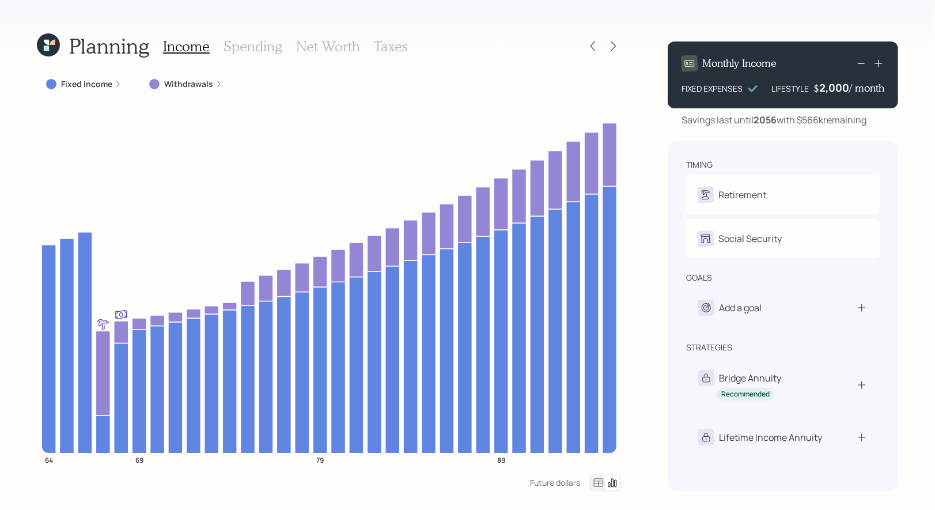
click at [836, 90] on div "2,000" at bounding box center [835, 88] width 30 height 14
click at [829, 87] on div "2000" at bounding box center [835, 88] width 29 height 14
click at [911, 134] on div "Planning Income Spending Net Worth Taxes Fixed Income Withdrawals 64 69 79 89 F…" at bounding box center [467, 255] width 935 height 510
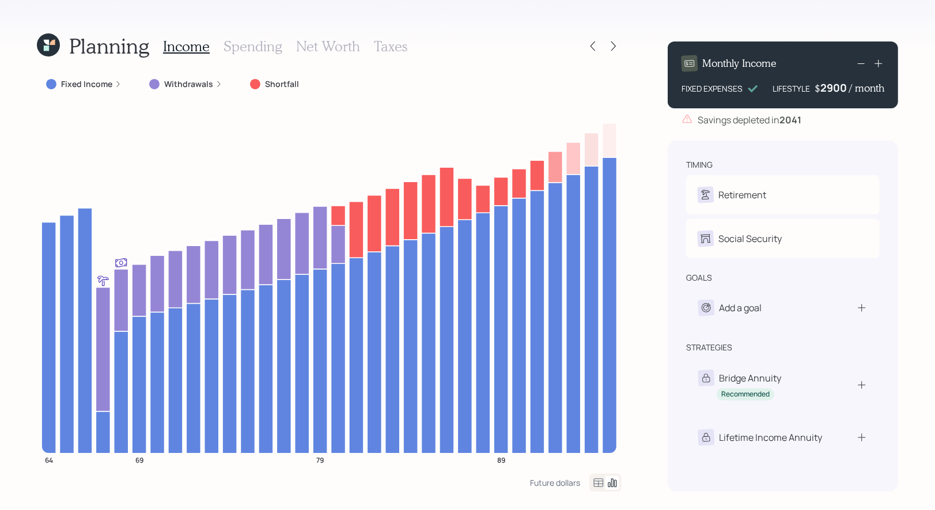
click at [836, 92] on div "2900" at bounding box center [835, 88] width 29 height 14
click at [831, 89] on div "2900" at bounding box center [835, 88] width 29 height 14
click at [915, 138] on div "Planning Income Spending Net Worth Taxes Fixed Income Withdrawals Shortfall 64 …" at bounding box center [467, 255] width 935 height 510
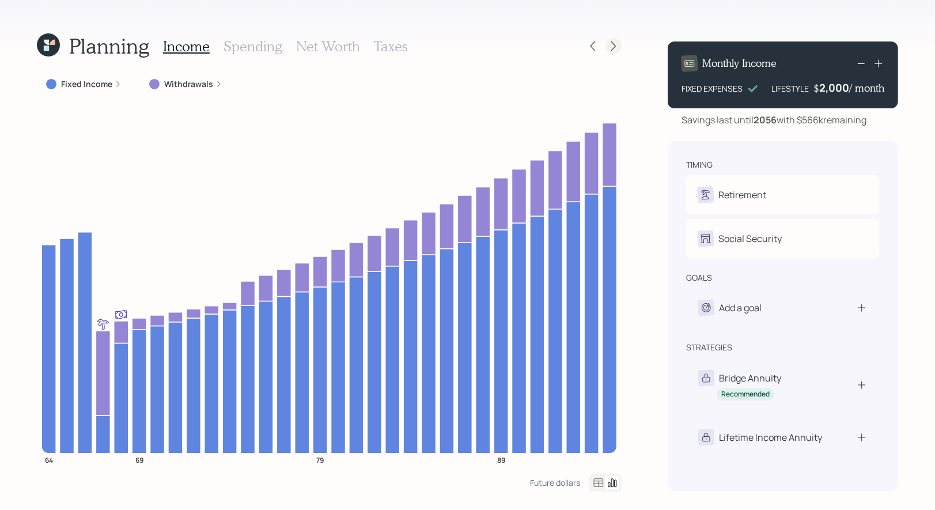
click at [614, 48] on icon at bounding box center [614, 46] width 5 height 10
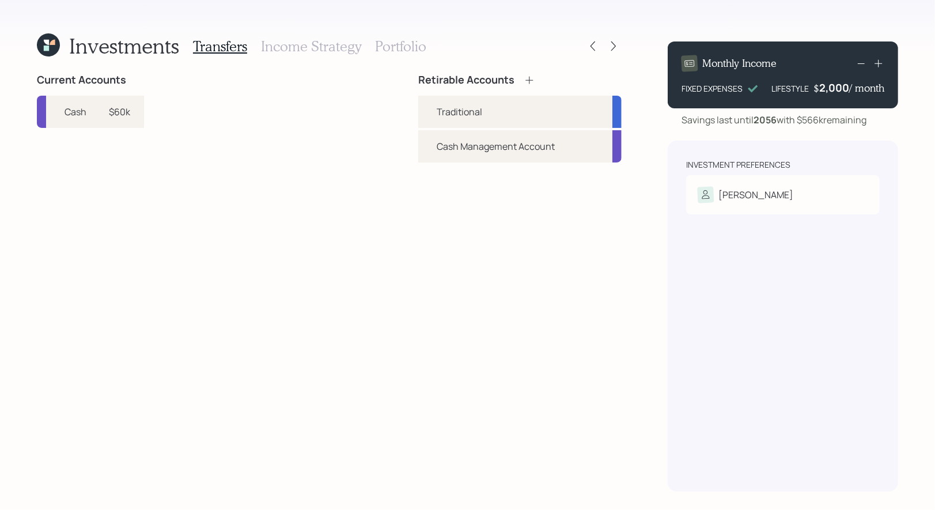
click at [401, 43] on h3 "Portfolio" at bounding box center [400, 46] width 51 height 17
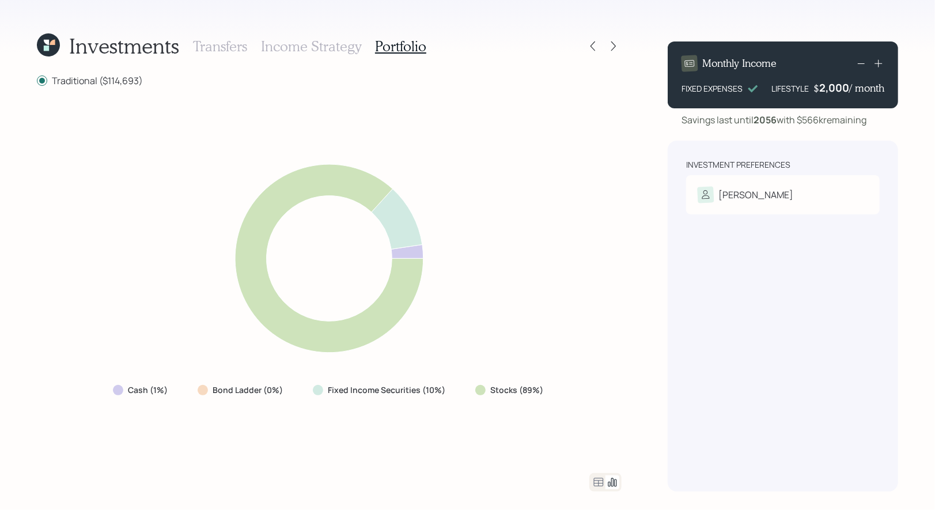
click at [51, 46] on icon at bounding box center [48, 44] width 23 height 23
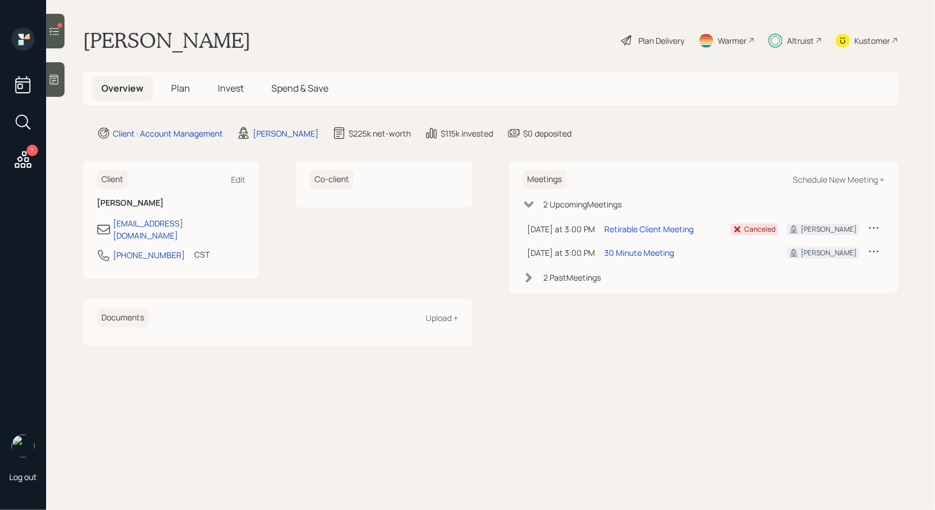
click at [224, 90] on span "Invest" at bounding box center [231, 88] width 26 height 13
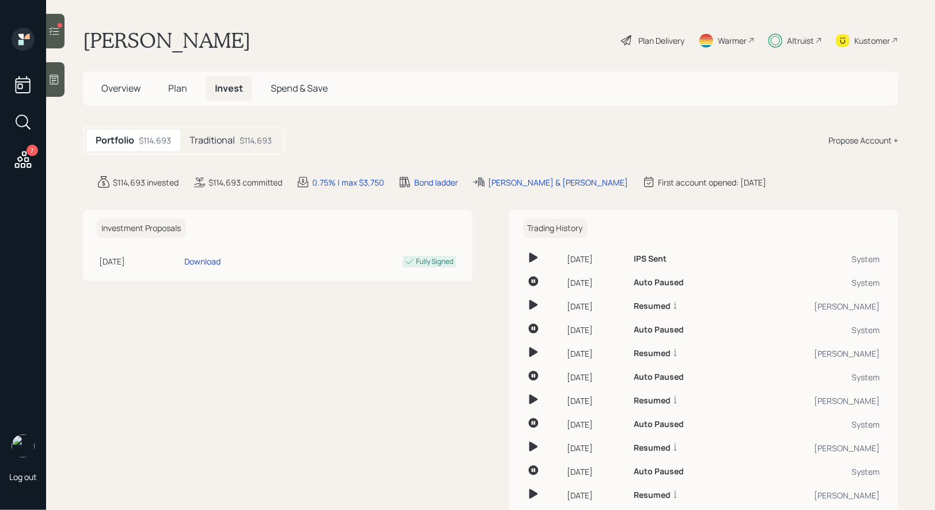
click at [227, 139] on h5 "Traditional" at bounding box center [213, 140] width 46 height 11
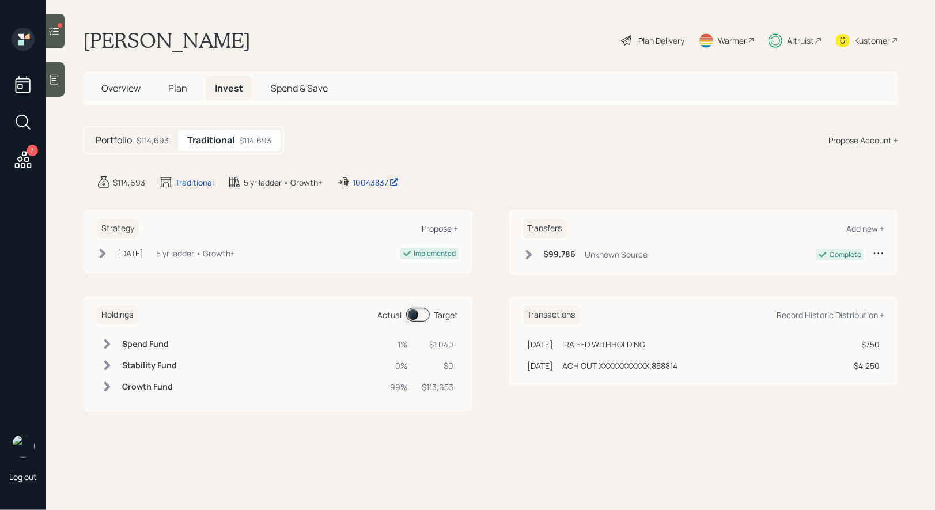
click at [435, 227] on div "Propose +" at bounding box center [440, 228] width 36 height 11
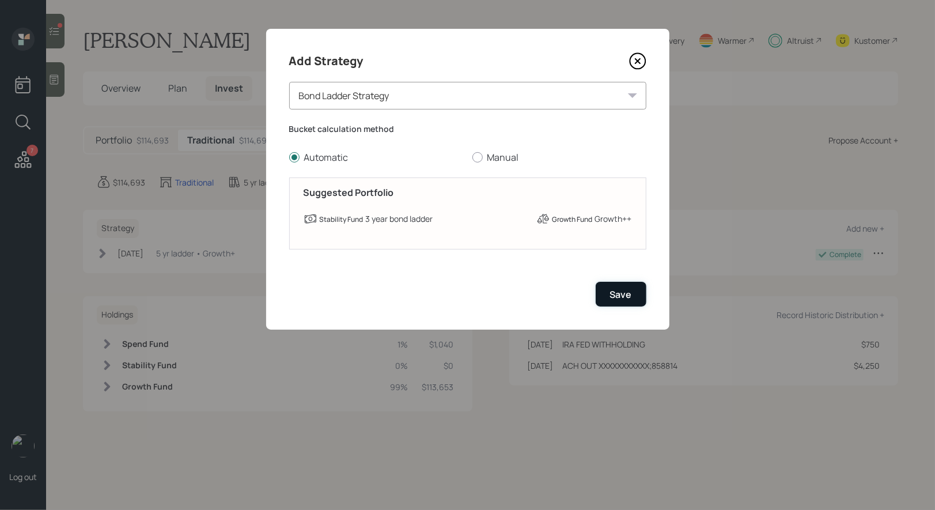
click at [618, 295] on div "Save" at bounding box center [621, 294] width 22 height 13
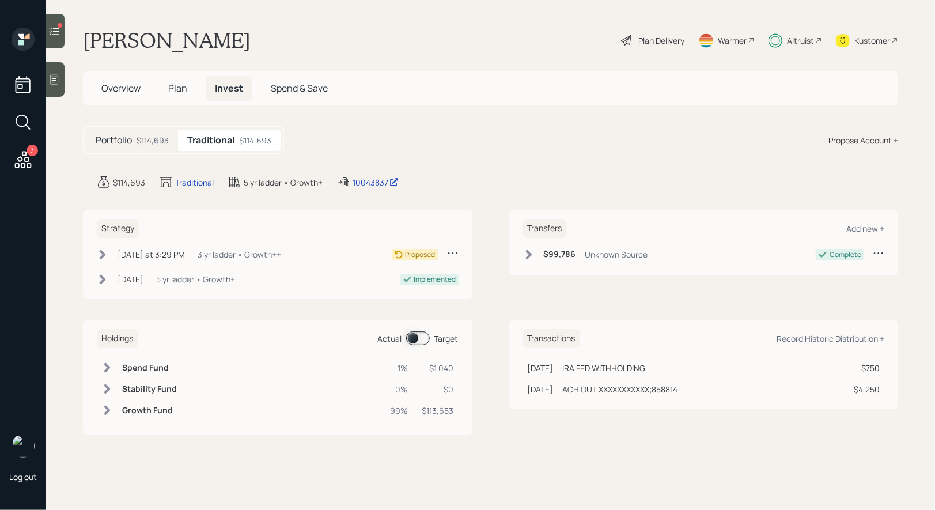
click at [105, 251] on icon at bounding box center [103, 255] width 12 height 12
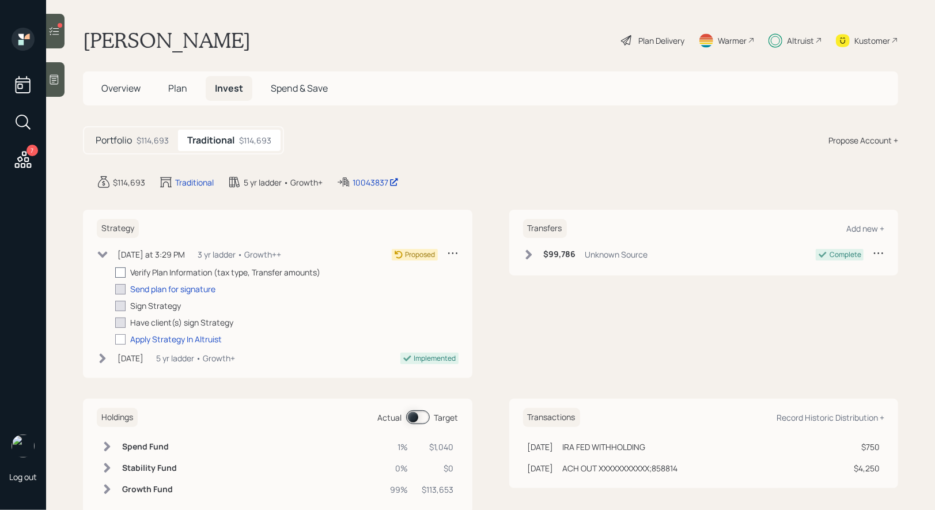
click at [124, 273] on div at bounding box center [120, 272] width 10 height 10
click at [115, 273] on input "checkbox" at bounding box center [115, 272] width 1 height 1
checkbox input "true"
click at [156, 289] on div "Send plan for signature" at bounding box center [172, 289] width 85 height 12
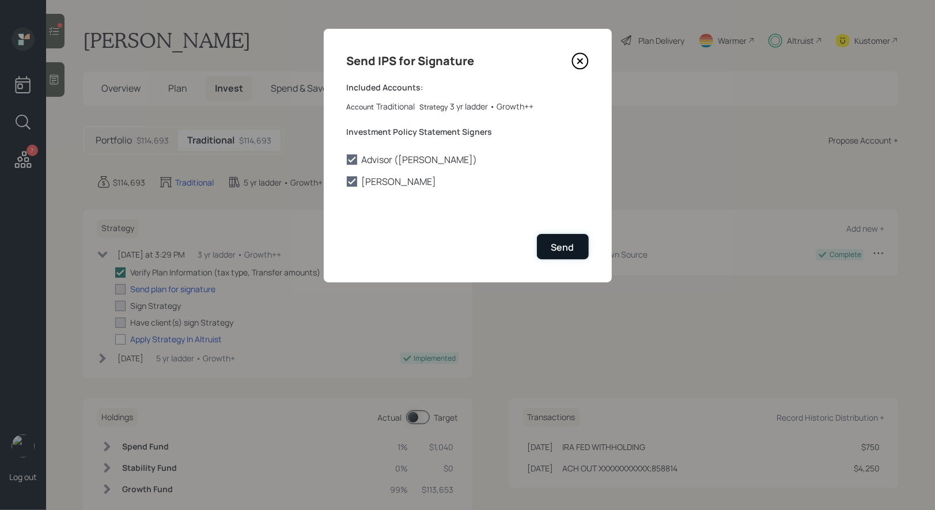
click at [560, 240] on button "Send" at bounding box center [563, 246] width 52 height 25
checkbox input "true"
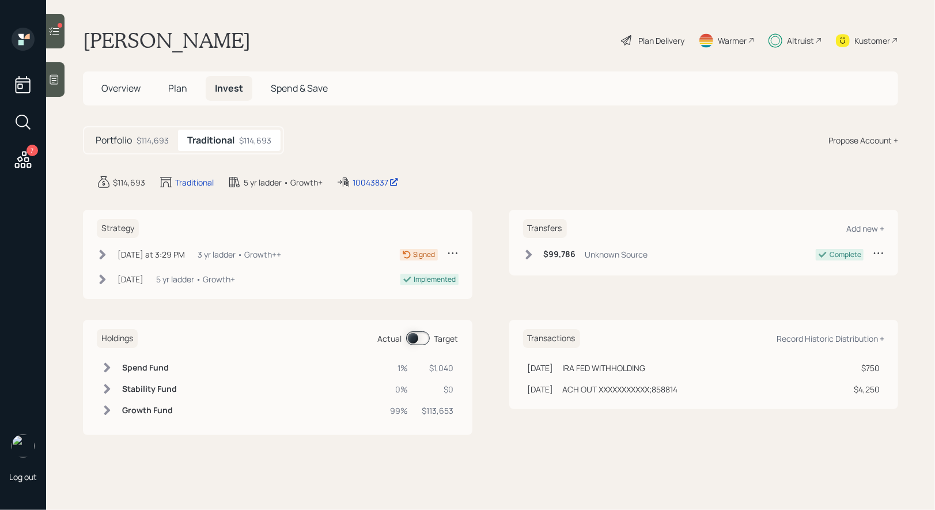
click at [103, 250] on icon at bounding box center [103, 255] width 12 height 12
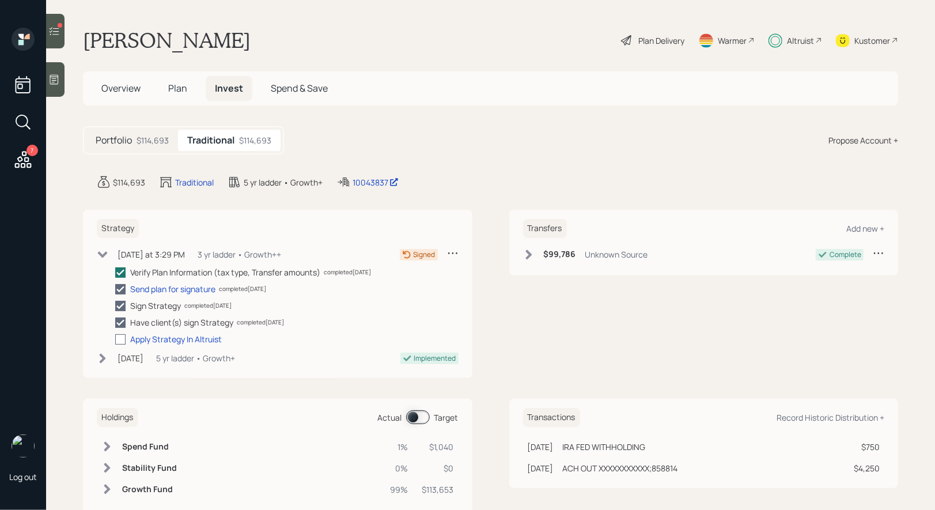
click at [123, 338] on div at bounding box center [120, 339] width 10 height 10
click at [115, 339] on input "checkbox" at bounding box center [115, 339] width 1 height 1
checkbox input "true"
click at [102, 249] on icon at bounding box center [103, 254] width 12 height 12
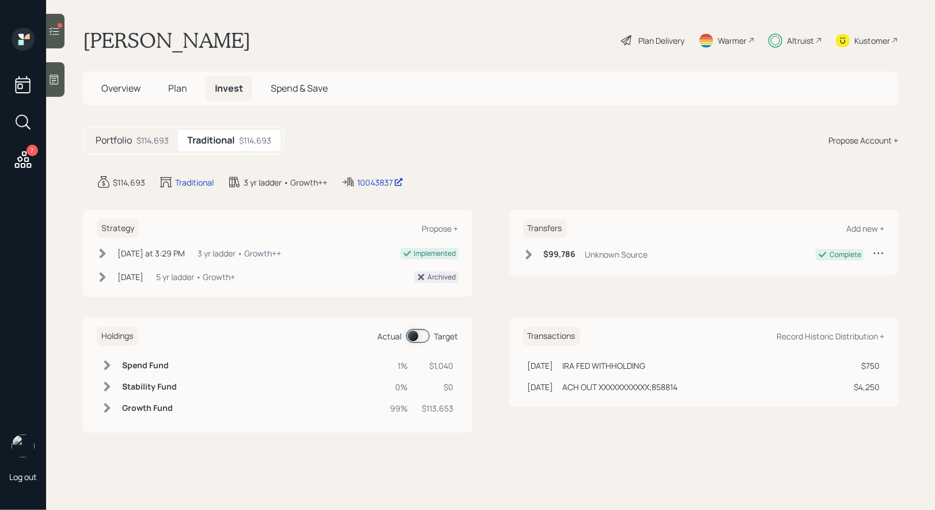
click at [640, 42] on div "Plan Delivery" at bounding box center [662, 41] width 46 height 12
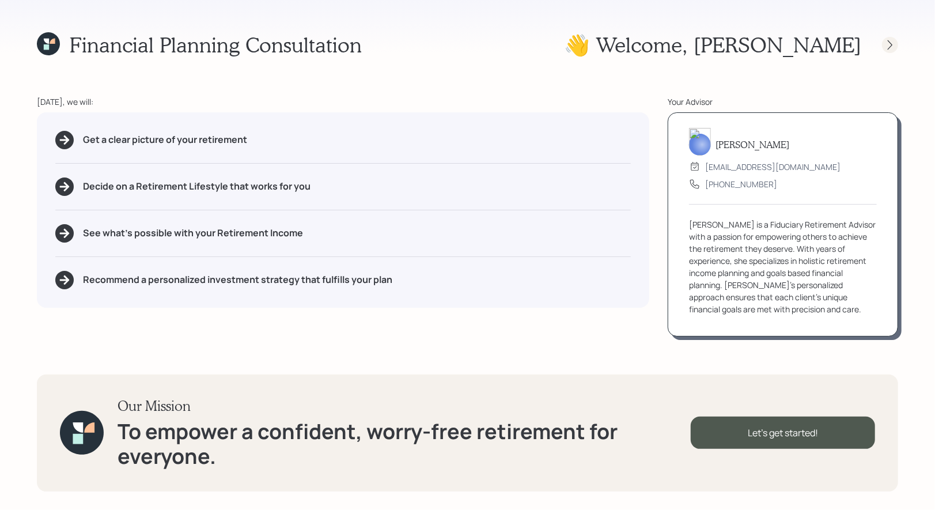
click at [889, 44] on icon at bounding box center [891, 45] width 12 height 12
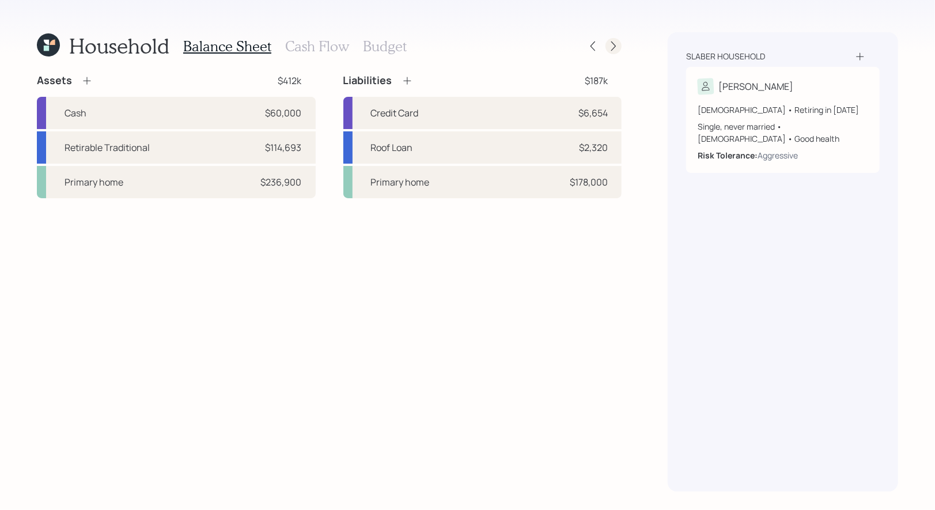
click at [615, 46] on icon at bounding box center [614, 46] width 12 height 12
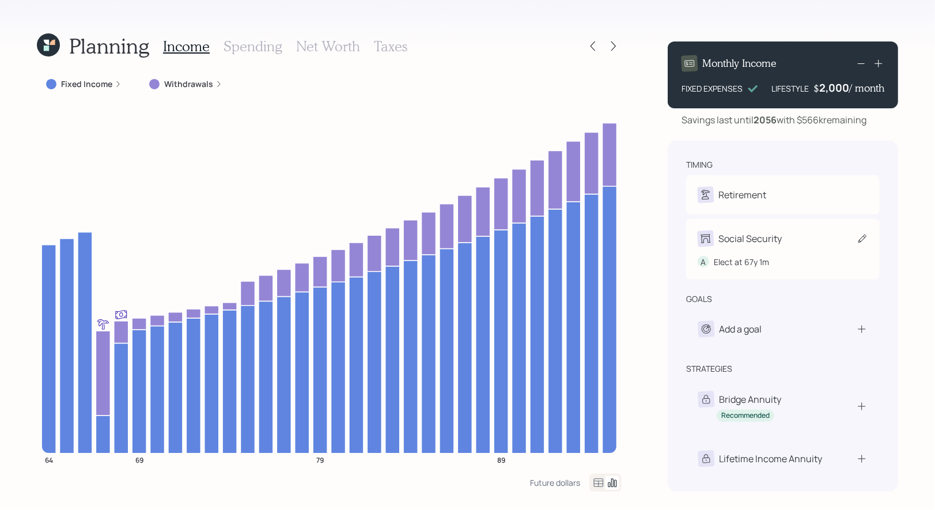
click at [863, 239] on icon at bounding box center [863, 239] width 12 height 12
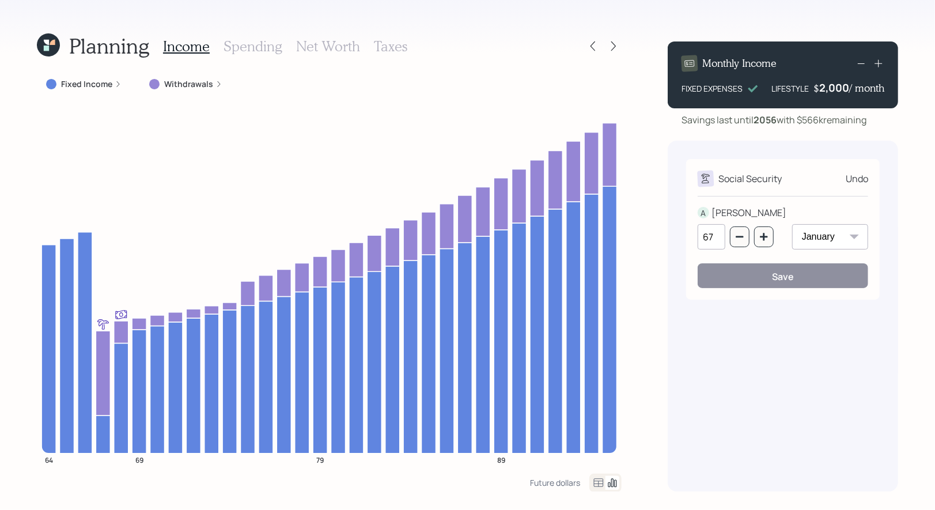
click at [818, 237] on select "January February March April May June July August September October November De…" at bounding box center [830, 236] width 76 height 25
select select "3"
click at [792, 224] on select "January February March April May June July August September October November De…" at bounding box center [830, 236] width 76 height 25
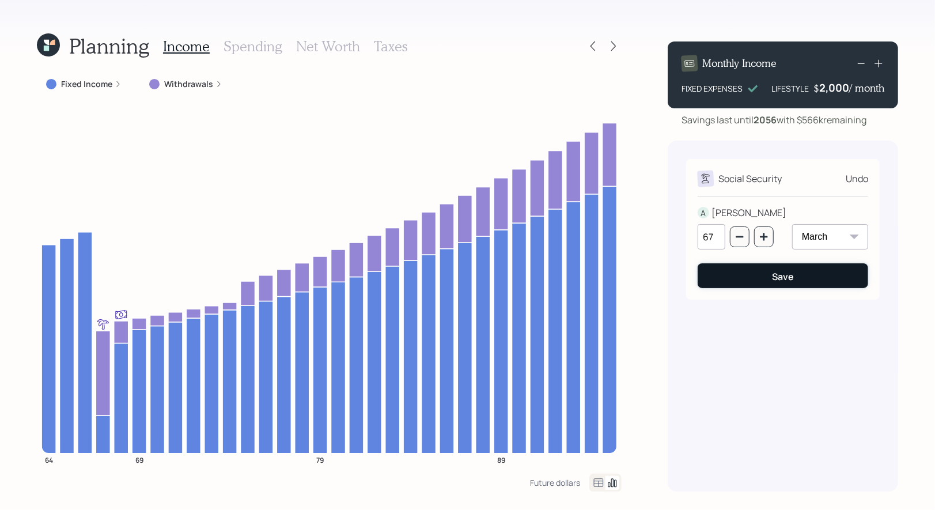
click at [760, 282] on button "Save" at bounding box center [783, 275] width 171 height 25
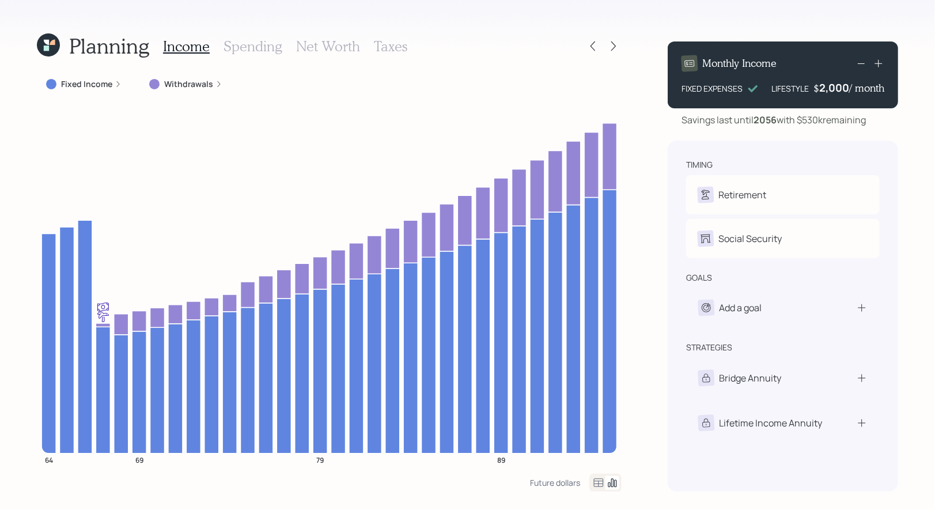
click at [53, 58] on div "Planning Income Spending Net Worth Taxes" at bounding box center [222, 46] width 371 height 28
click at [50, 52] on icon at bounding box center [48, 44] width 23 height 23
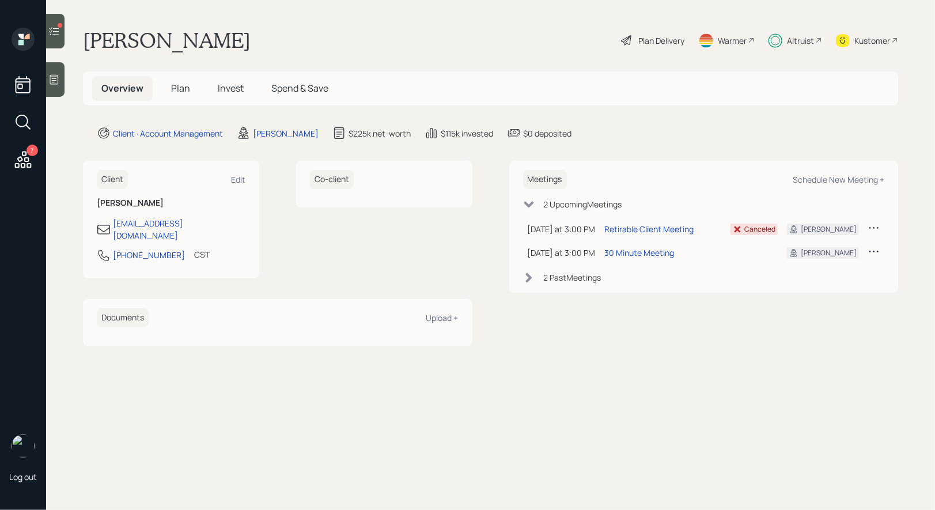
click at [55, 30] on icon at bounding box center [54, 31] width 12 height 12
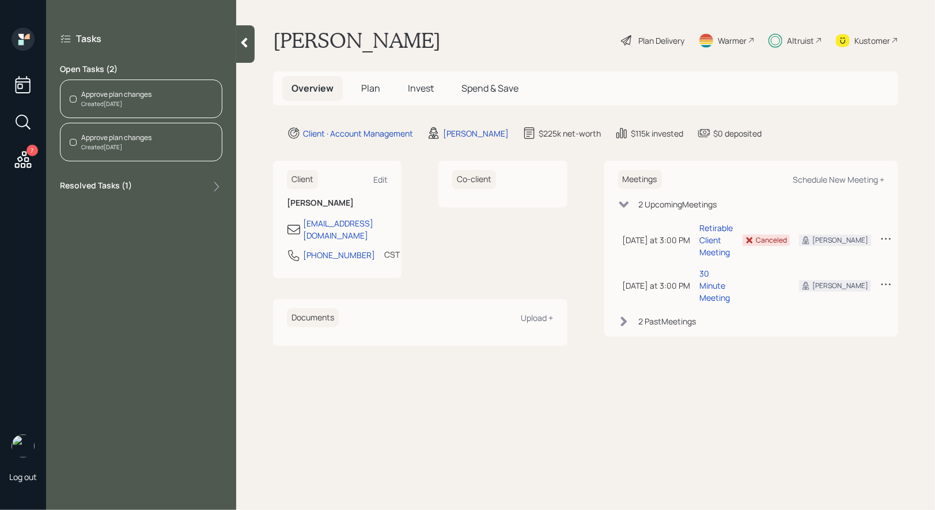
click at [169, 90] on div "Approve plan changes Created Today" at bounding box center [141, 99] width 163 height 39
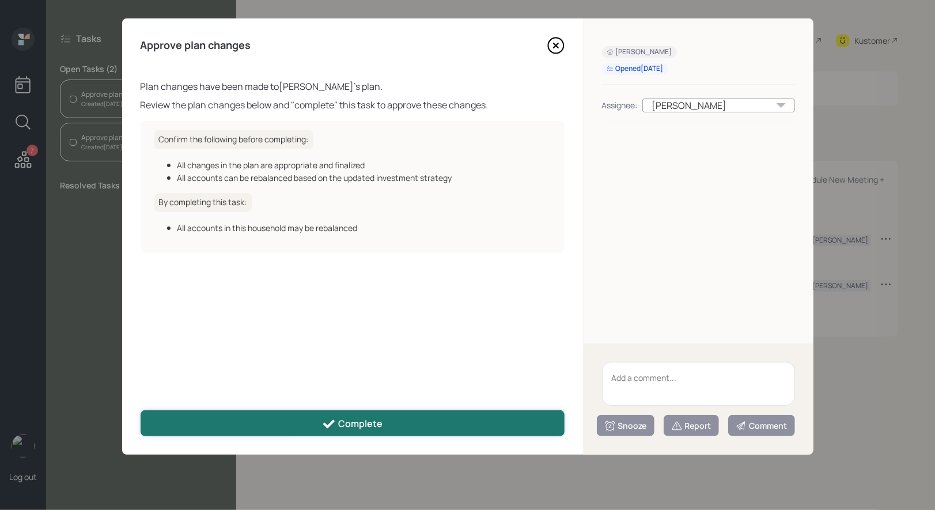
click at [319, 422] on button "Complete" at bounding box center [353, 423] width 424 height 26
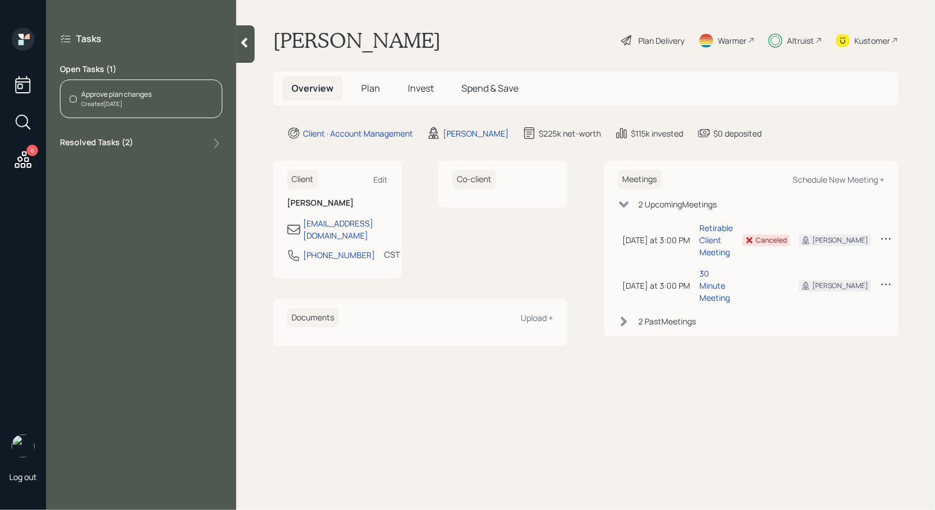
click at [96, 96] on div "Approve plan changes" at bounding box center [116, 94] width 70 height 10
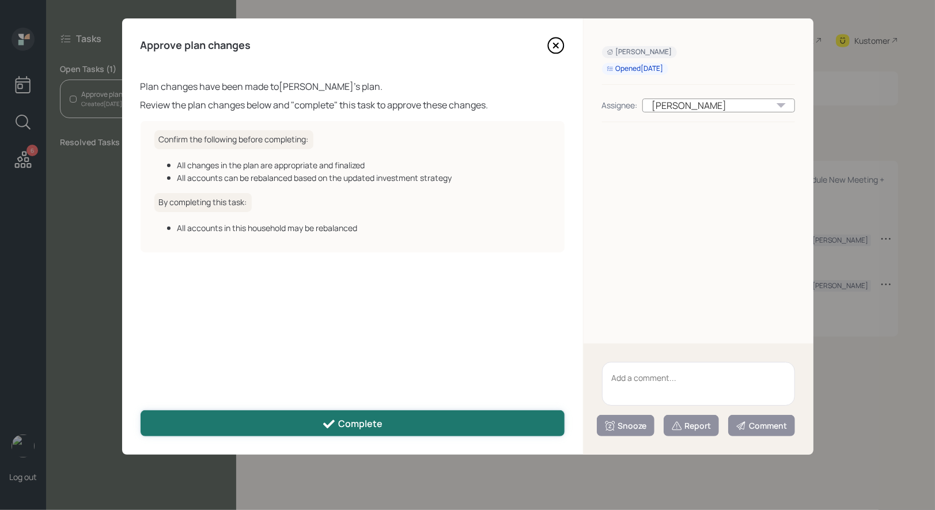
click at [360, 424] on div "Complete" at bounding box center [352, 424] width 61 height 14
